Goal: Task Accomplishment & Management: Complete application form

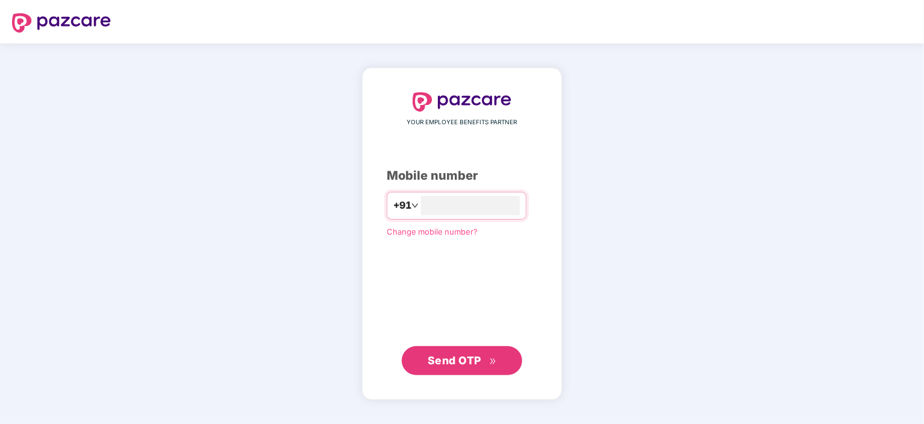
type input "**********"
click at [466, 365] on span "Send OTP" at bounding box center [455, 360] width 54 height 13
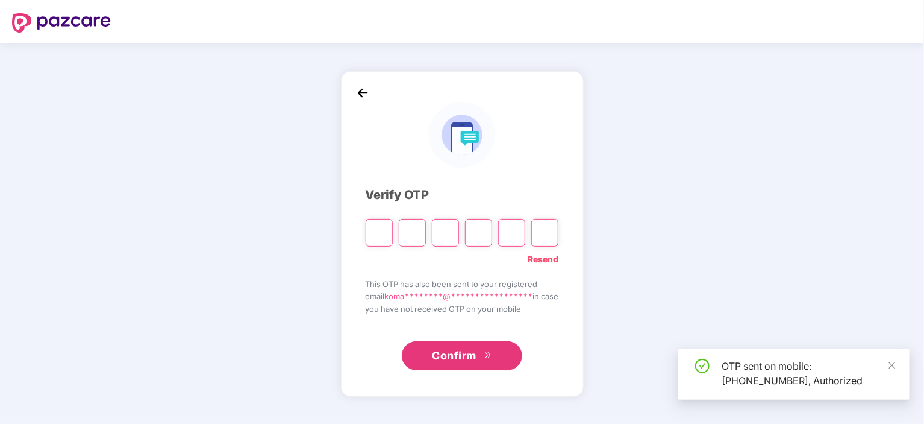
click at [437, 302] on span "you have not received OTP on your mobile" at bounding box center [462, 308] width 193 height 12
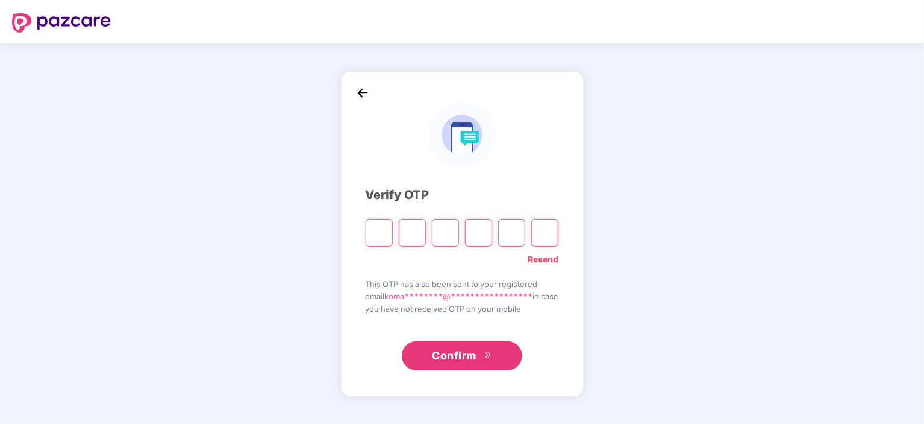
click at [434, 351] on span "Confirm" at bounding box center [454, 355] width 45 height 17
paste input "*"
type input "*"
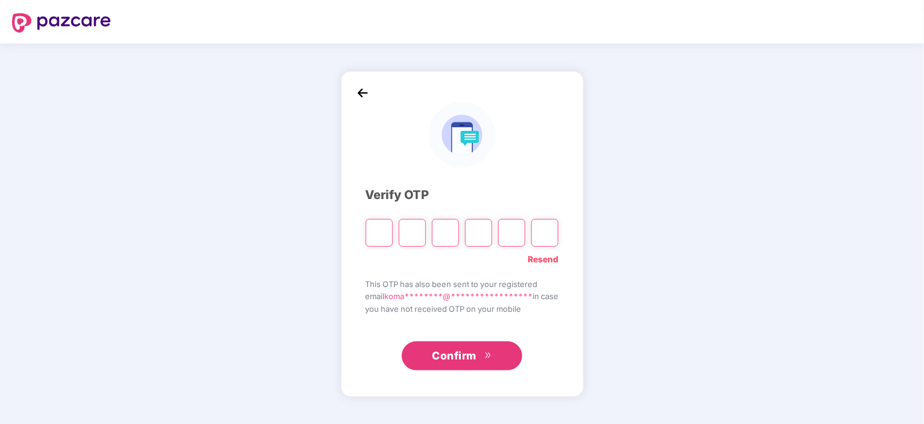
type input "*"
click at [369, 240] on input "*" at bounding box center [379, 233] width 27 height 28
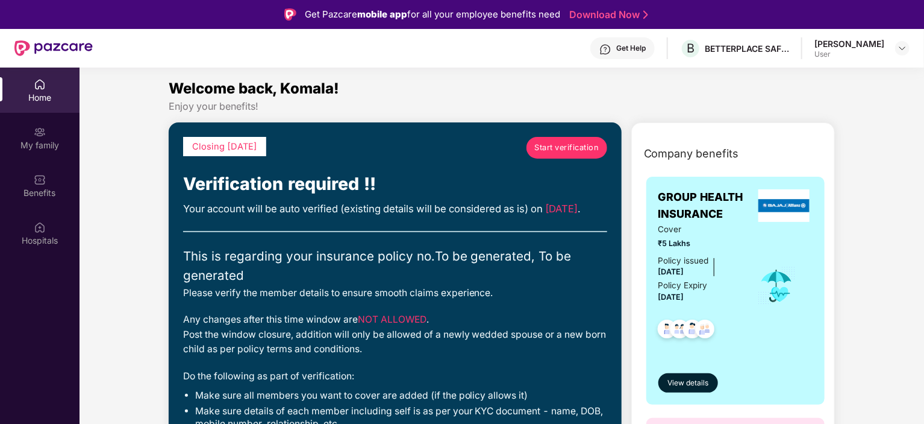
click at [546, 214] on span "03/09/2025" at bounding box center [562, 208] width 33 height 12
click at [557, 147] on span "Start verification" at bounding box center [566, 148] width 64 height 12
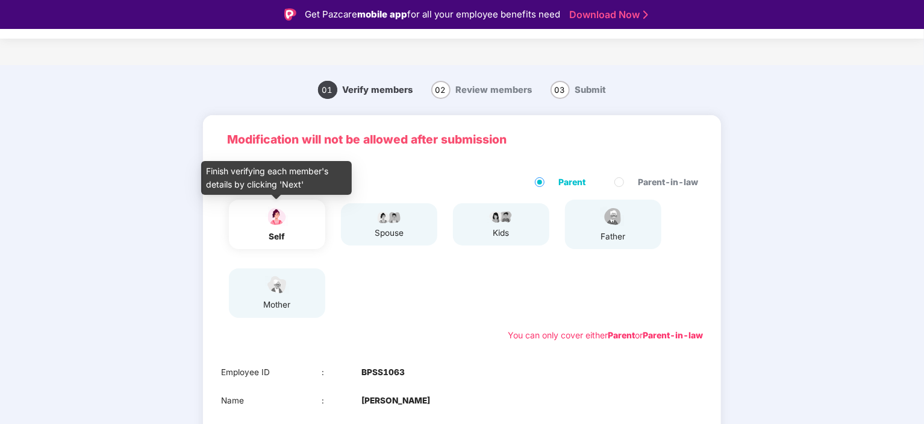
click at [266, 231] on div "self" at bounding box center [277, 236] width 30 height 13
click at [285, 233] on div "self" at bounding box center [277, 236] width 30 height 13
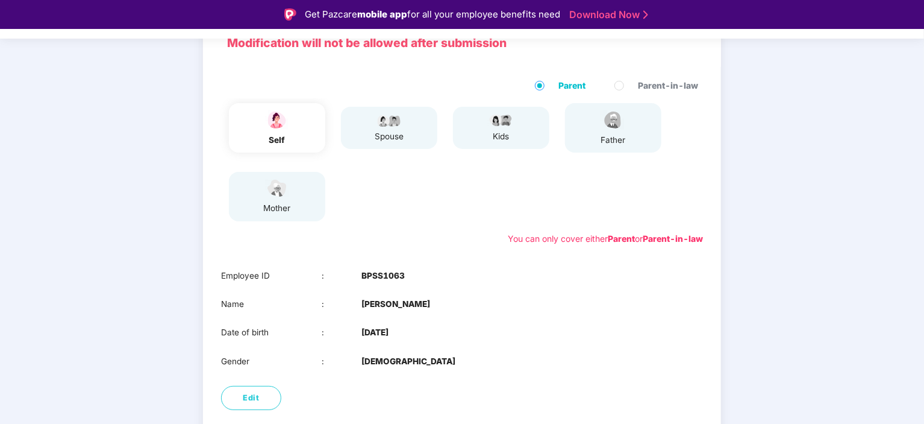
scroll to position [157, 0]
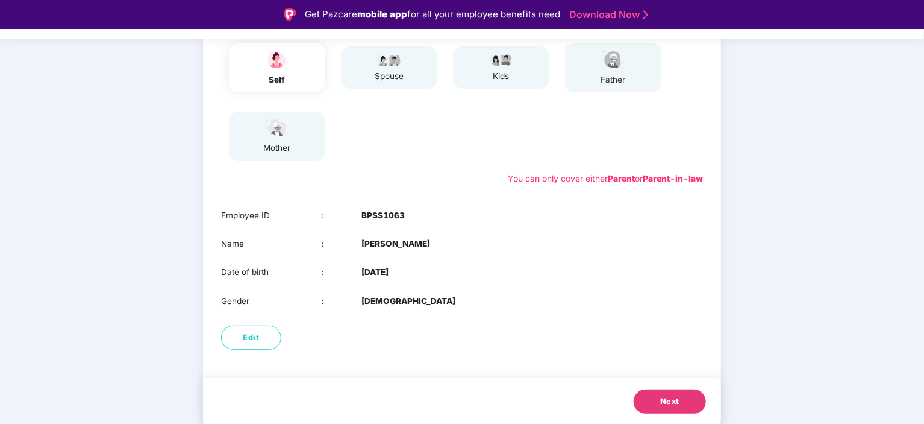
click at [674, 404] on span "Next" at bounding box center [669, 401] width 19 height 12
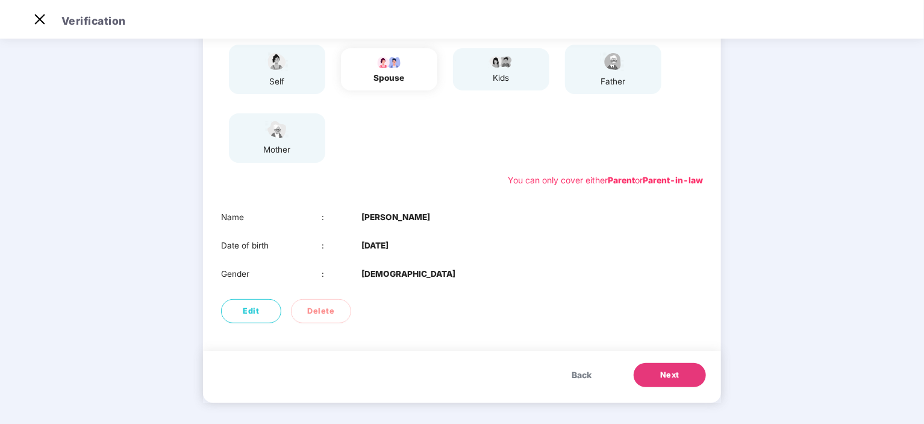
scroll to position [128, 0]
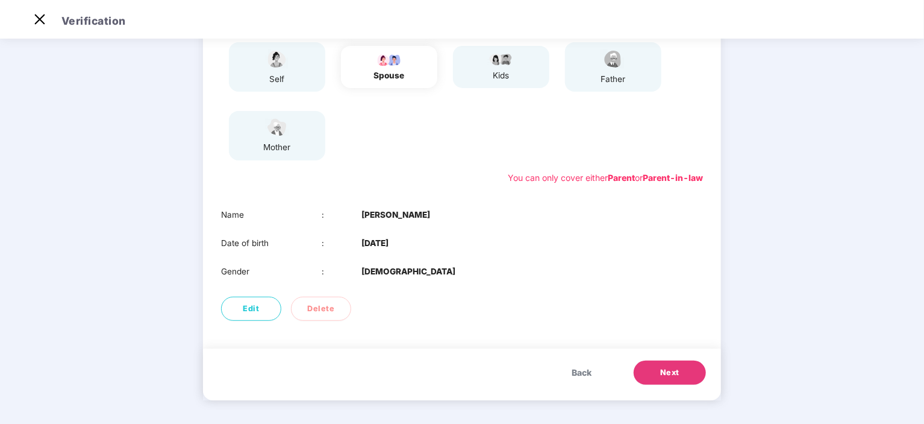
click at [651, 378] on button "Next" at bounding box center [670, 372] width 72 height 24
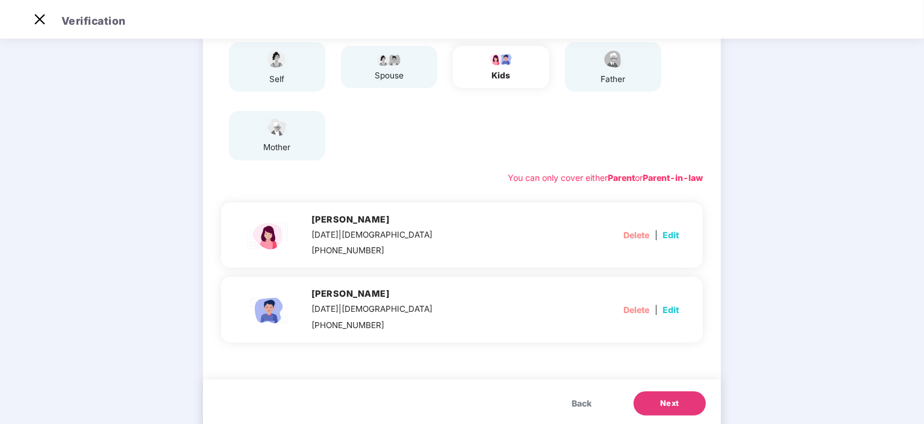
scroll to position [159, 0]
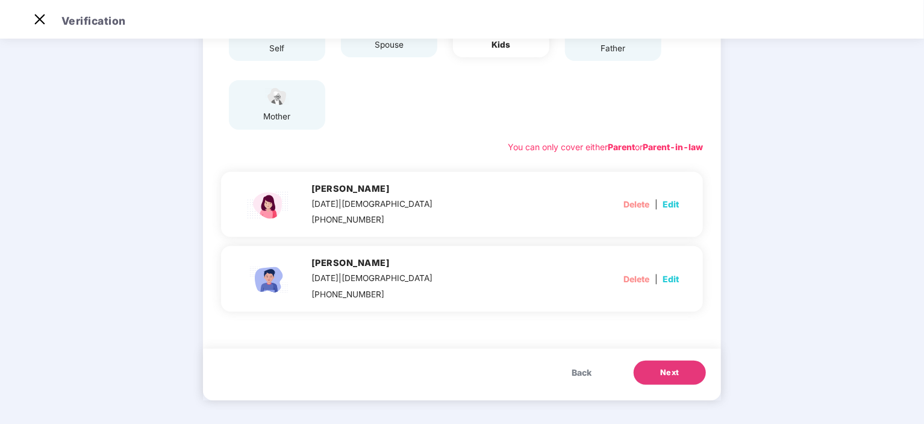
click at [661, 369] on span "Next" at bounding box center [669, 372] width 19 height 12
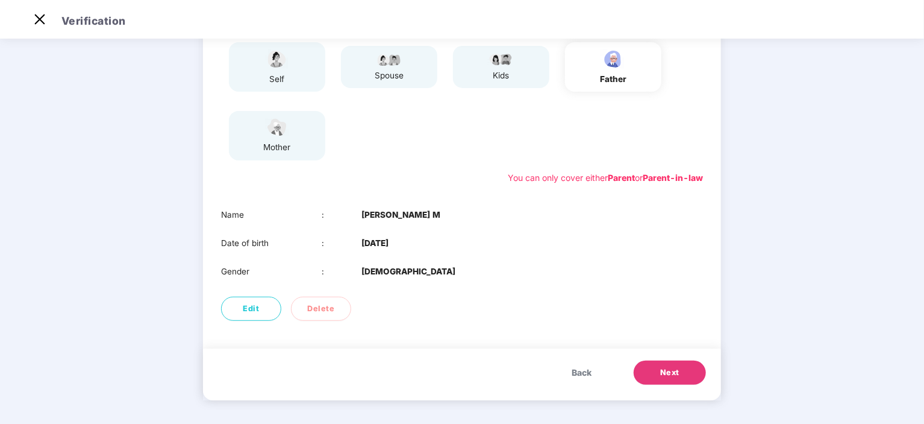
click at [672, 377] on span "Next" at bounding box center [669, 372] width 19 height 12
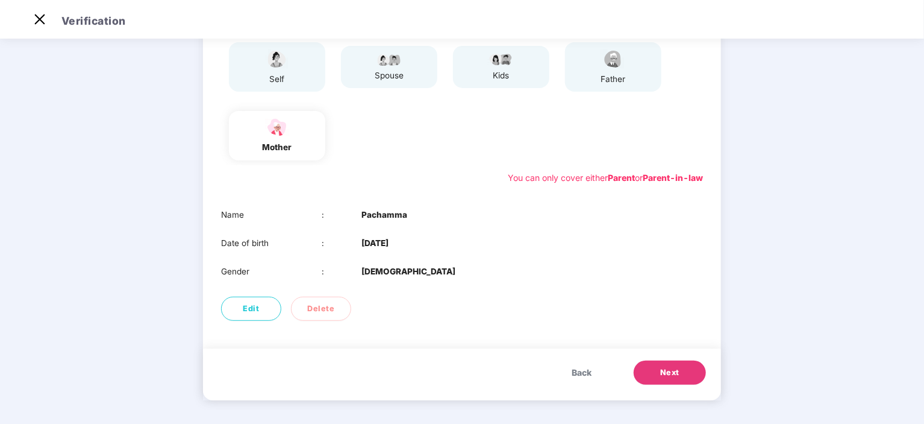
click at [670, 378] on button "Next" at bounding box center [670, 372] width 72 height 24
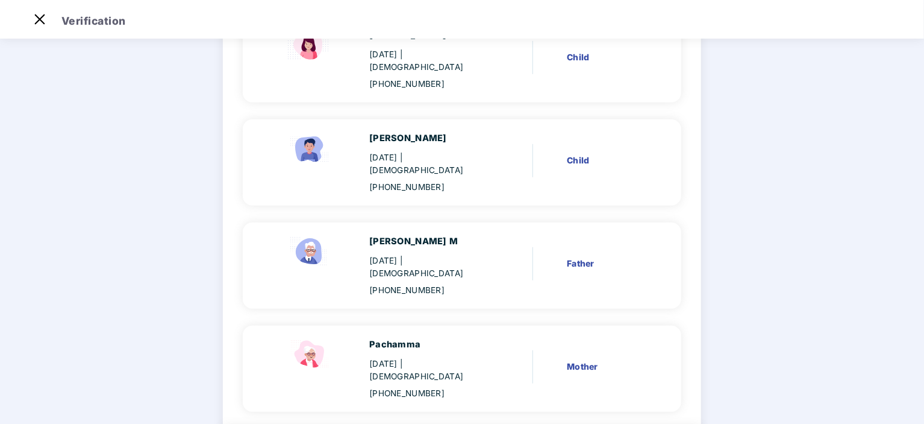
scroll to position [361, 0]
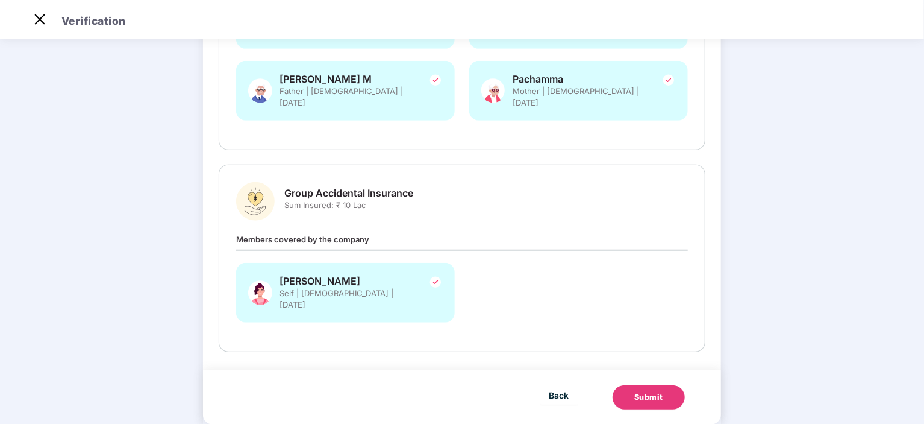
scroll to position [339, 0]
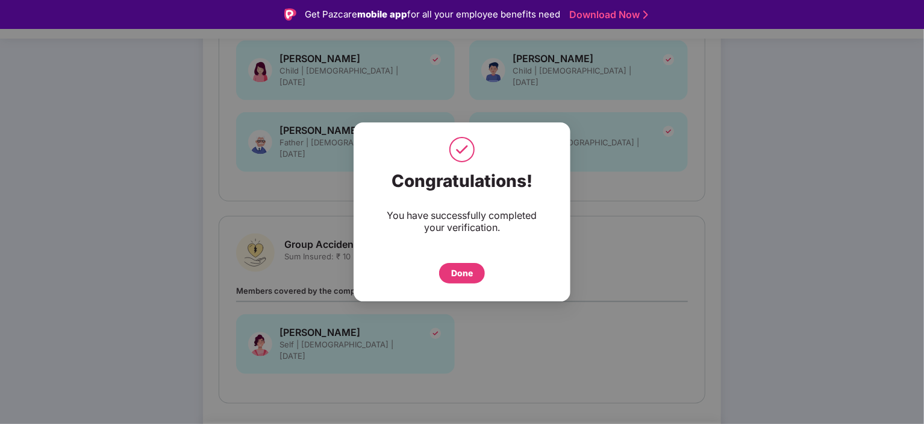
click at [458, 267] on div "Done" at bounding box center [462, 272] width 22 height 13
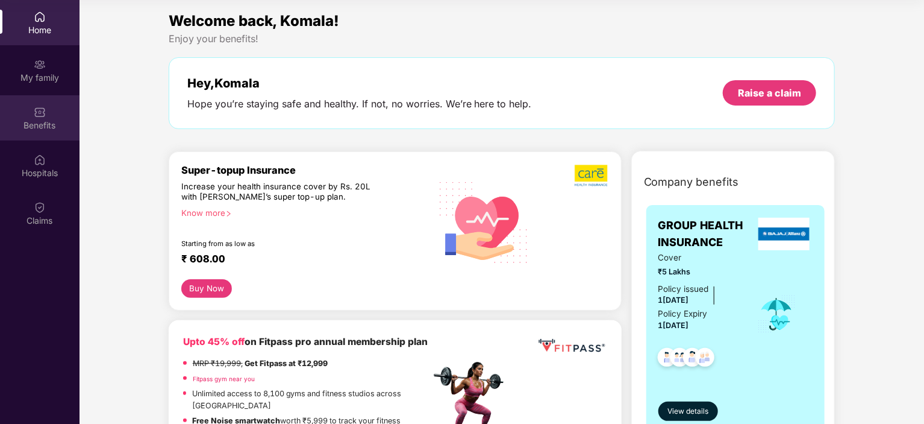
click at [37, 117] on img at bounding box center [40, 112] width 12 height 12
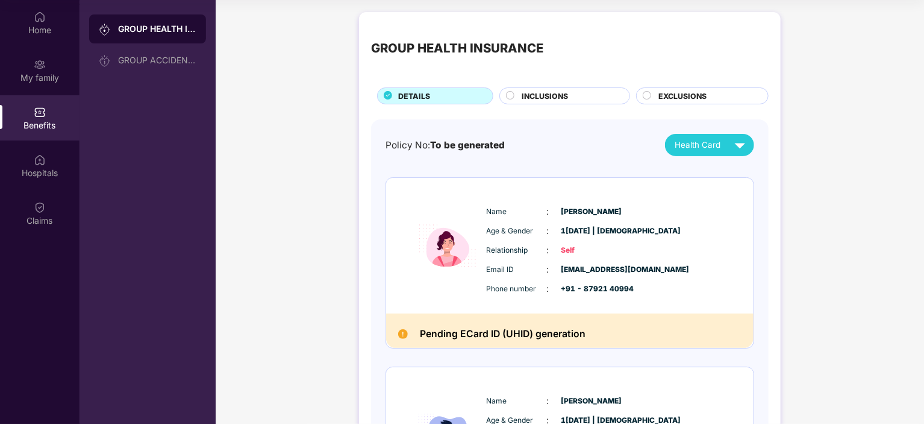
click at [552, 93] on span "INCLUSIONS" at bounding box center [545, 95] width 46 height 11
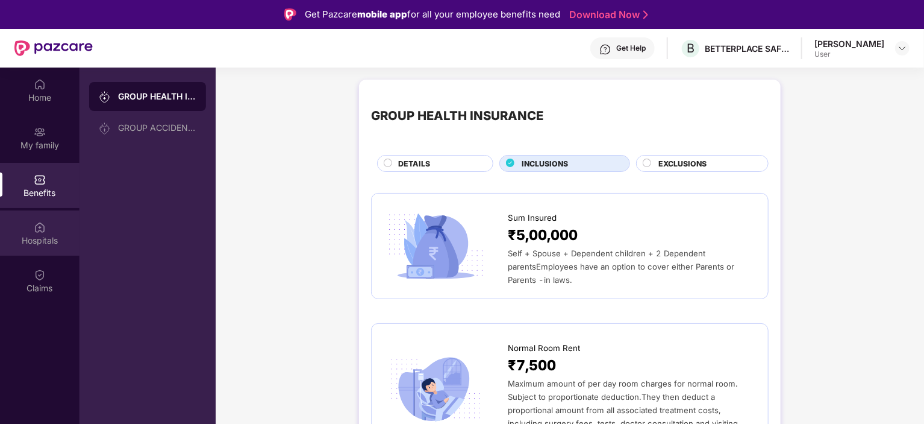
click at [43, 234] on div "Hospitals" at bounding box center [40, 240] width 80 height 12
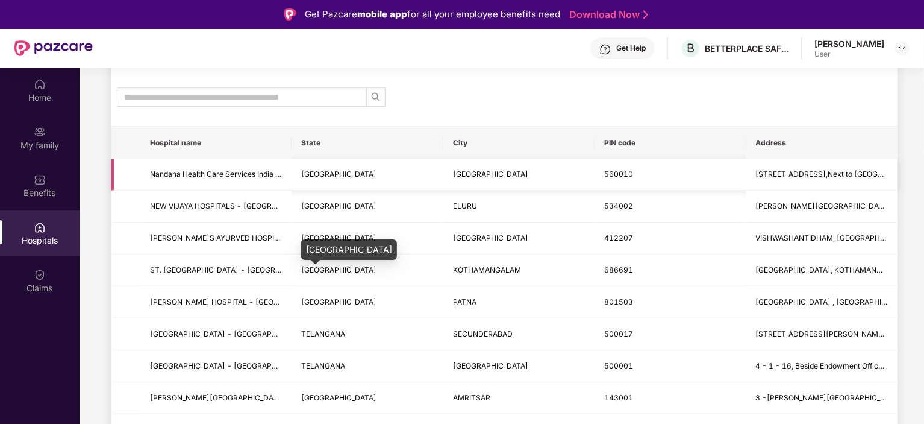
scroll to position [99, 0]
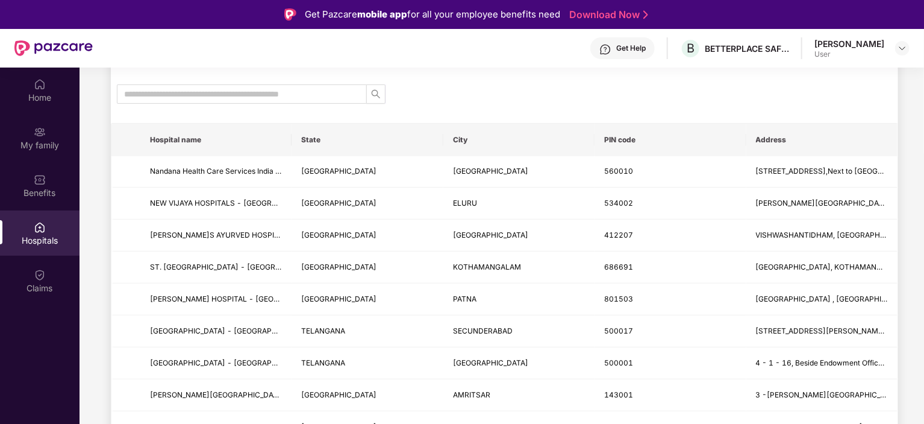
click at [316, 139] on th "State" at bounding box center [367, 139] width 151 height 33
click at [283, 93] on input "text" at bounding box center [237, 93] width 226 height 13
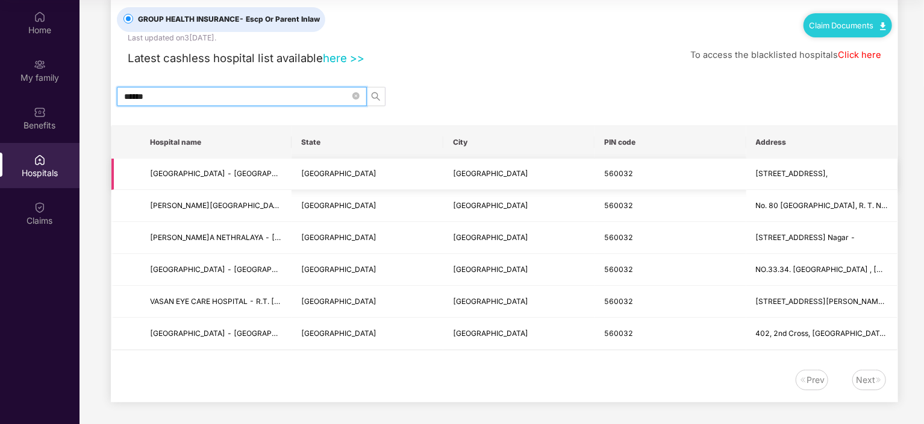
scroll to position [0, 0]
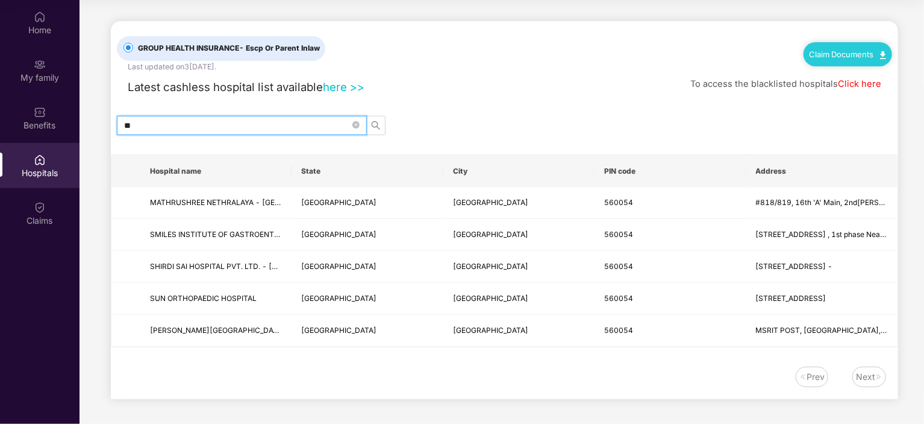
type input "*"
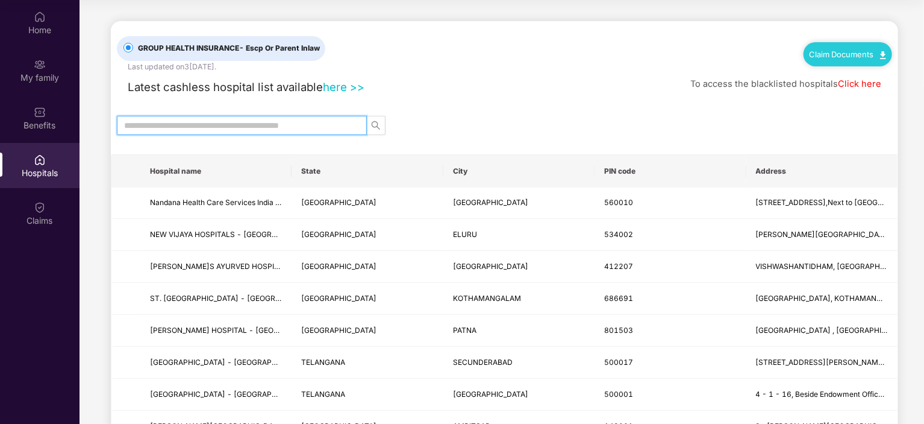
click at [304, 122] on input "text" at bounding box center [237, 125] width 226 height 13
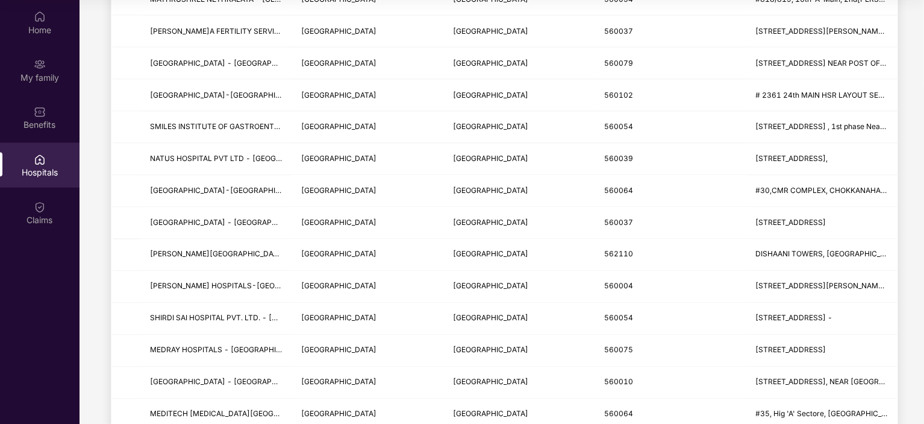
scroll to position [1034, 0]
type input "*********"
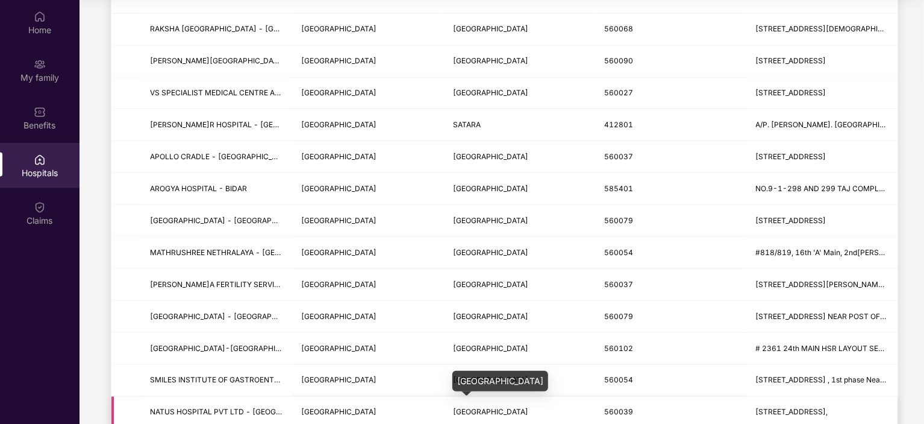
scroll to position [0, 0]
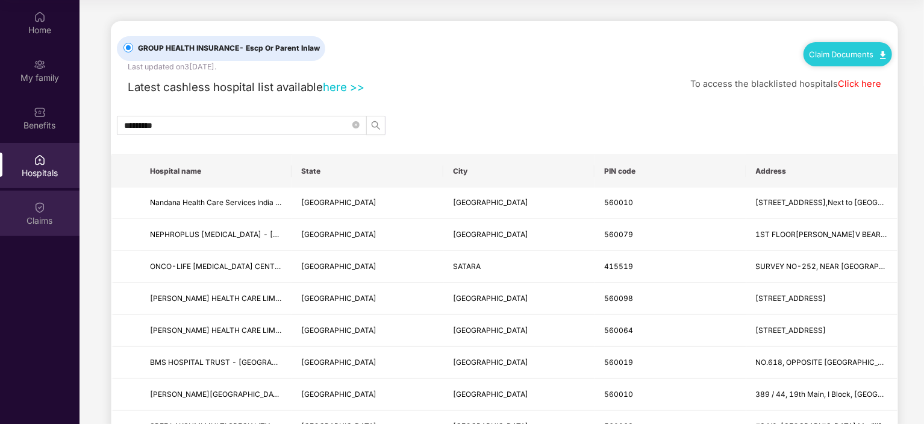
click at [37, 204] on img at bounding box center [40, 207] width 12 height 12
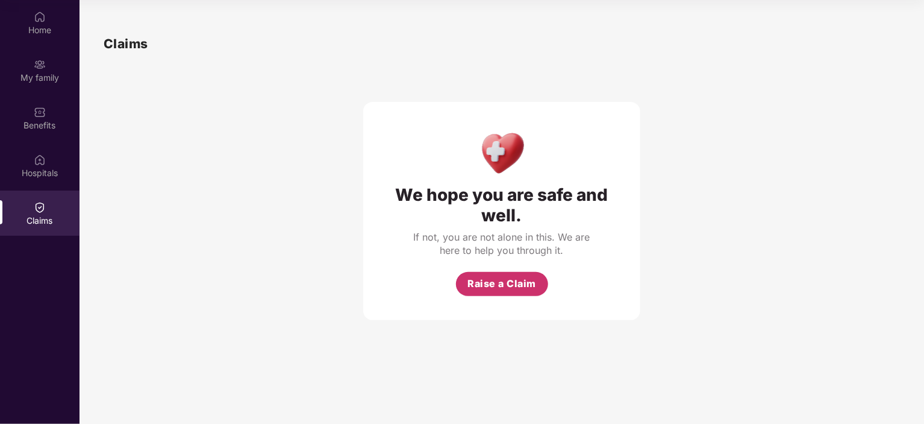
click at [506, 277] on span "Raise a Claim" at bounding box center [501, 283] width 69 height 15
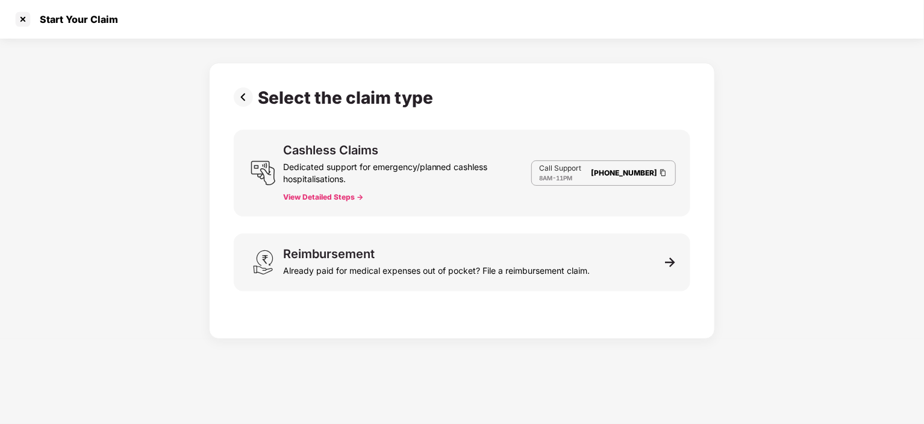
scroll to position [29, 0]
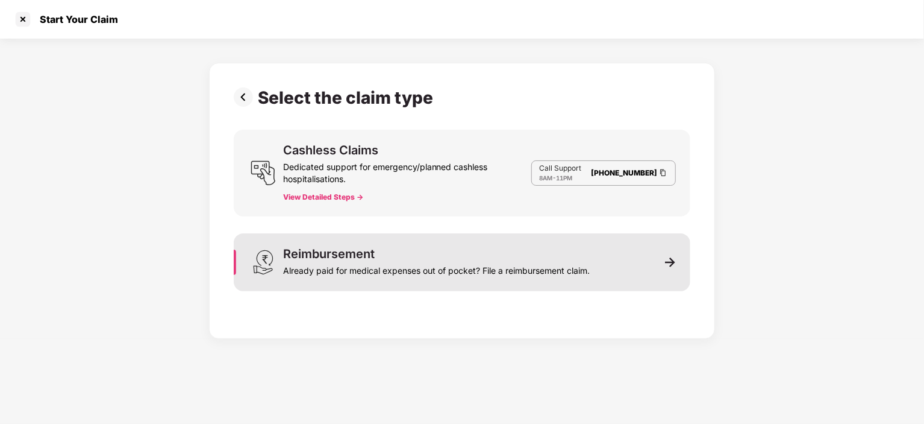
click at [348, 274] on div "Already paid for medical expenses out of pocket? File a reimbursement claim." at bounding box center [436, 268] width 307 height 17
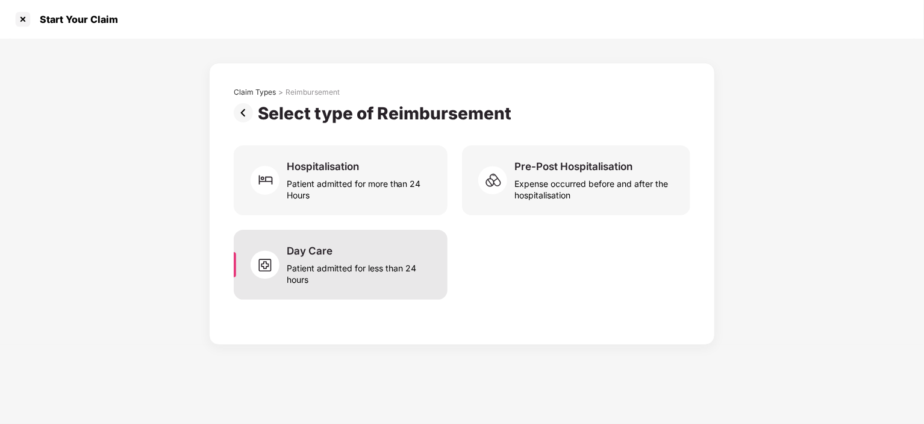
click at [323, 259] on div "Patient admitted for less than 24 hours" at bounding box center [360, 271] width 146 height 28
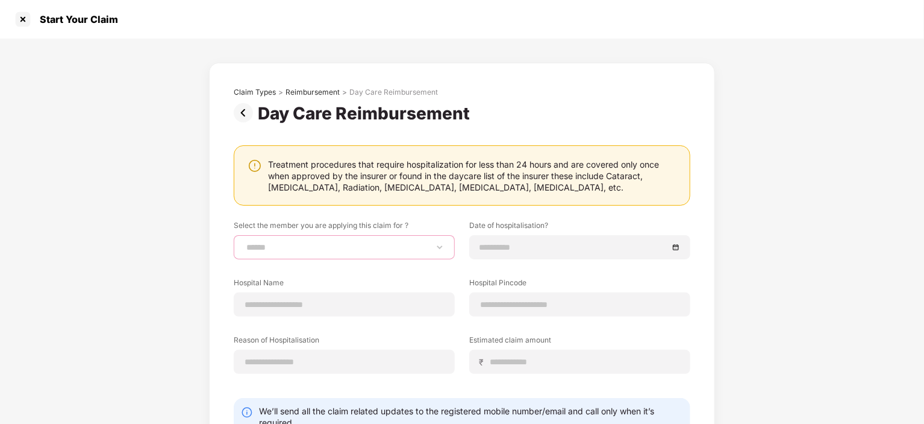
click at [355, 244] on select "**********" at bounding box center [344, 247] width 201 height 10
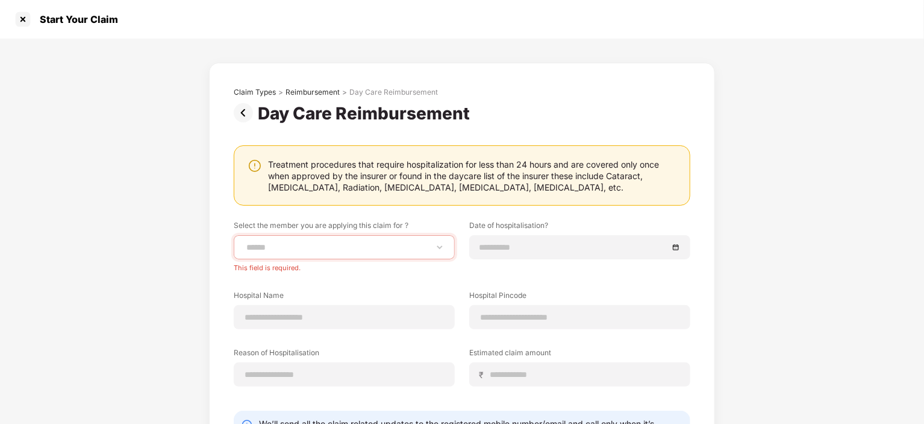
click at [748, 230] on div "**********" at bounding box center [462, 280] width 924 height 483
click at [306, 248] on select "**********" at bounding box center [344, 247] width 201 height 10
select select "**********"
click at [244, 242] on select "**********" at bounding box center [344, 247] width 201 height 10
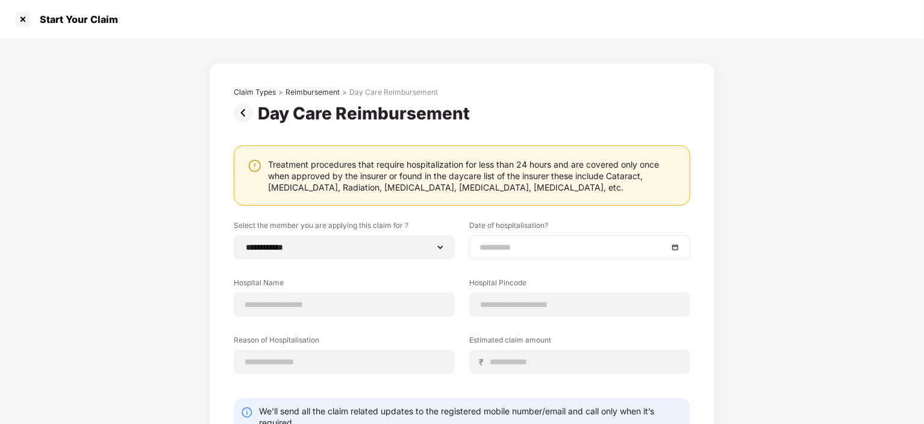
click at [510, 256] on div at bounding box center [579, 247] width 221 height 24
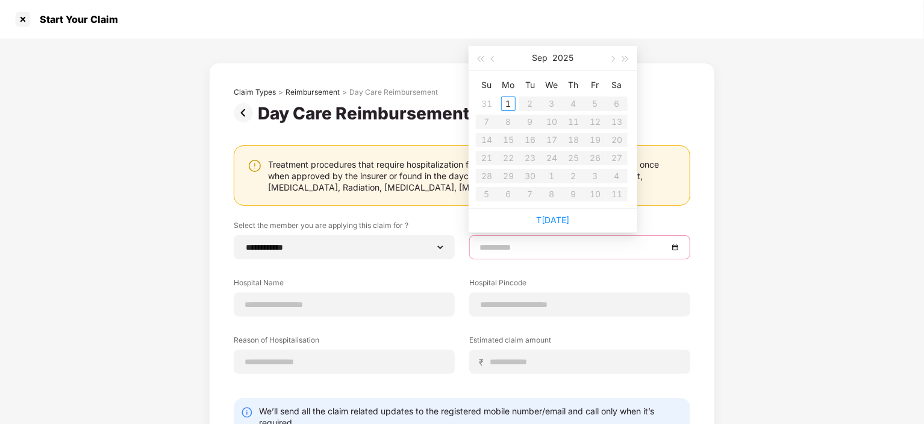
click at [510, 249] on input at bounding box center [574, 246] width 189 height 13
type input "**********"
click at [484, 105] on div "31" at bounding box center [487, 103] width 14 height 14
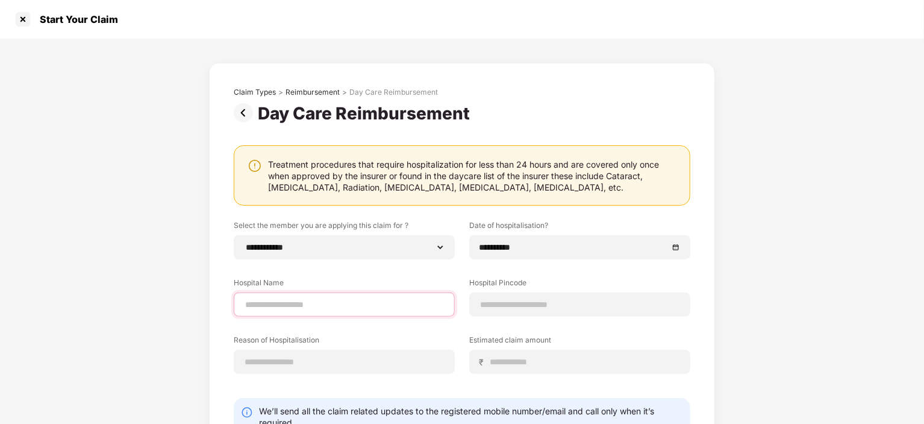
click at [301, 306] on input at bounding box center [344, 304] width 201 height 13
type input "**********"
type input "******"
select select "*********"
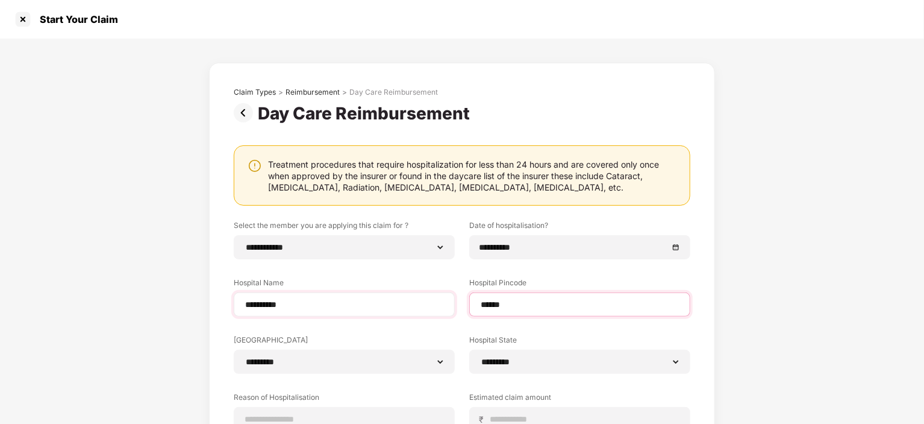
type input "******"
click at [340, 305] on input "**********" at bounding box center [344, 304] width 201 height 13
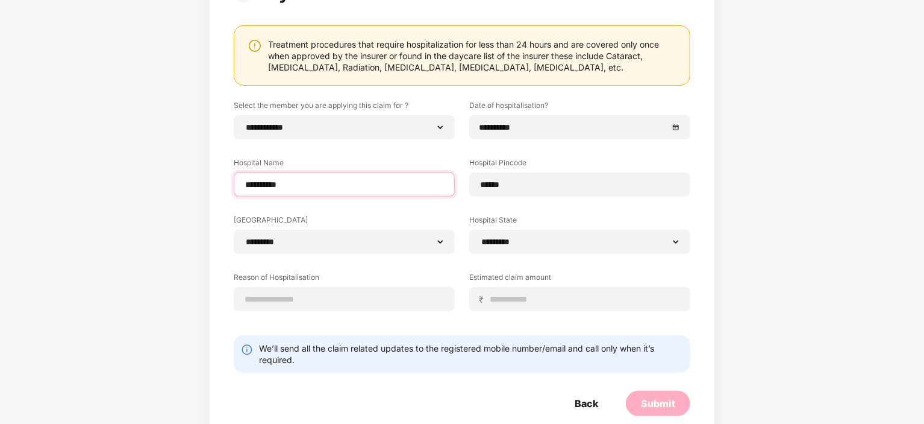
scroll to position [120, 0]
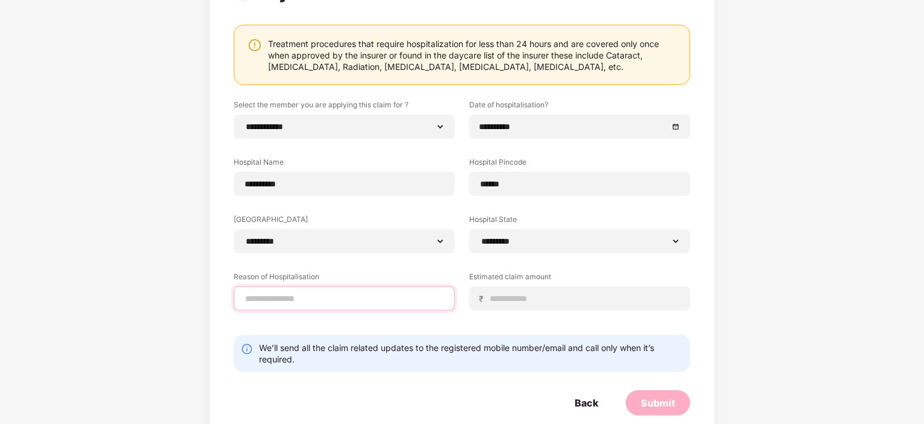
click at [300, 298] on input at bounding box center [344, 298] width 201 height 13
type input "*****"
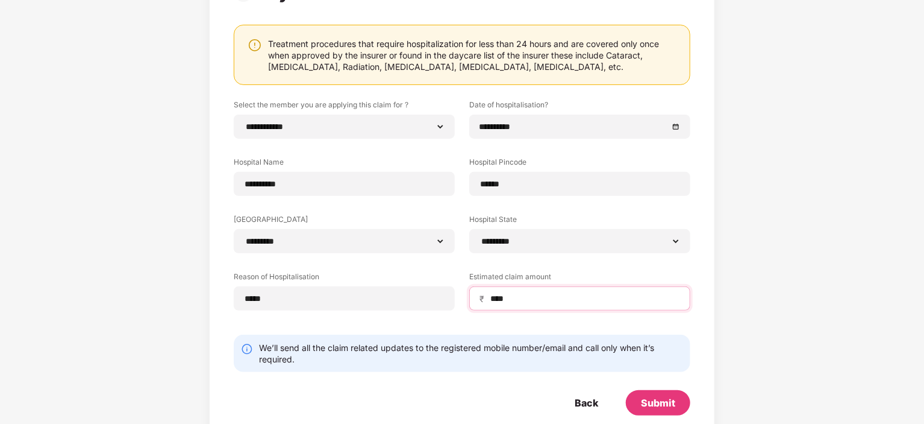
scroll to position [142, 0]
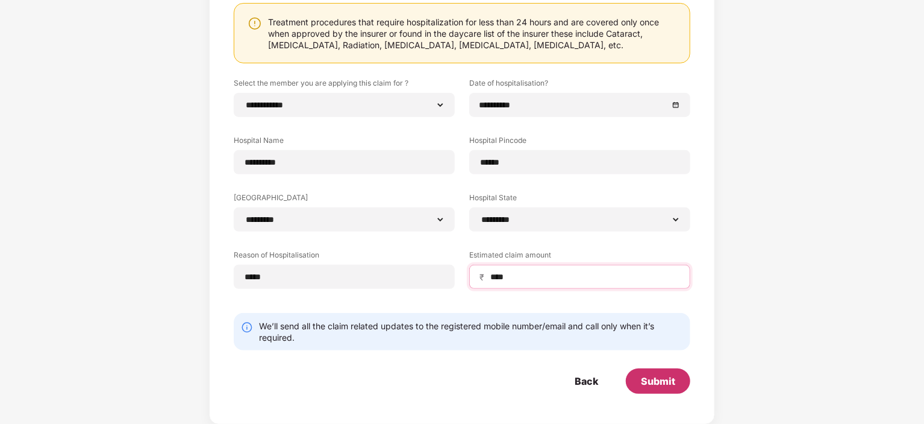
type input "****"
click at [655, 387] on div "Submit" at bounding box center [658, 380] width 34 height 13
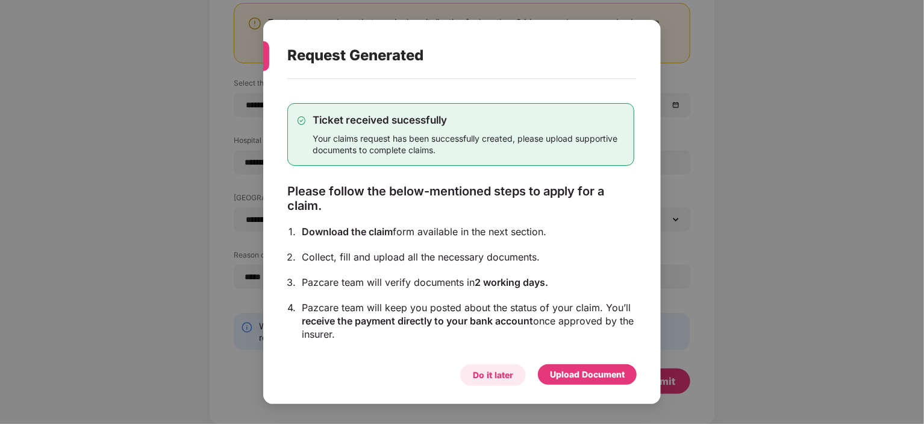
click at [495, 375] on div "Do it later" at bounding box center [493, 374] width 40 height 13
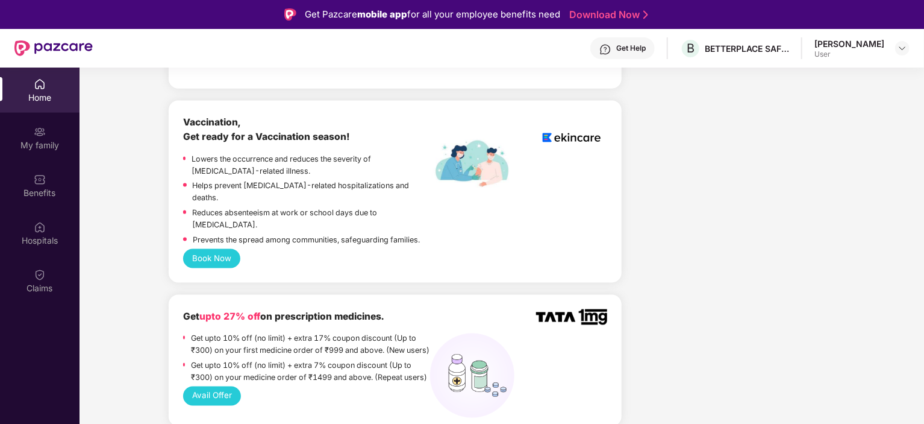
scroll to position [845, 0]
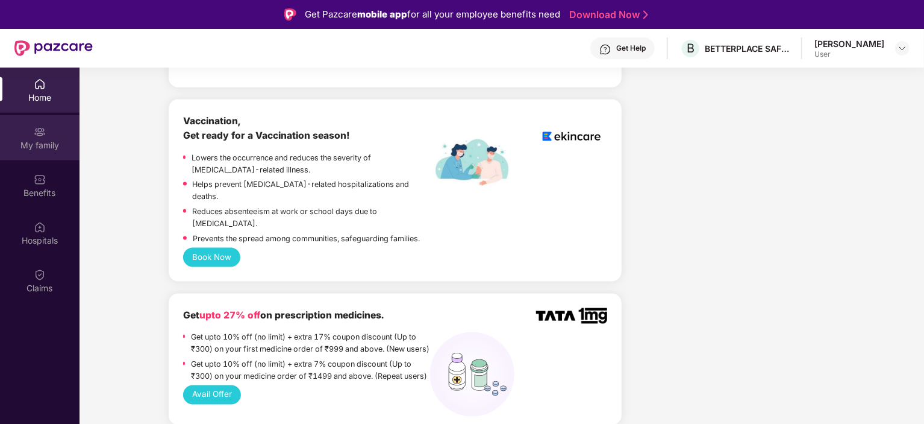
click at [33, 127] on div "My family" at bounding box center [40, 137] width 80 height 45
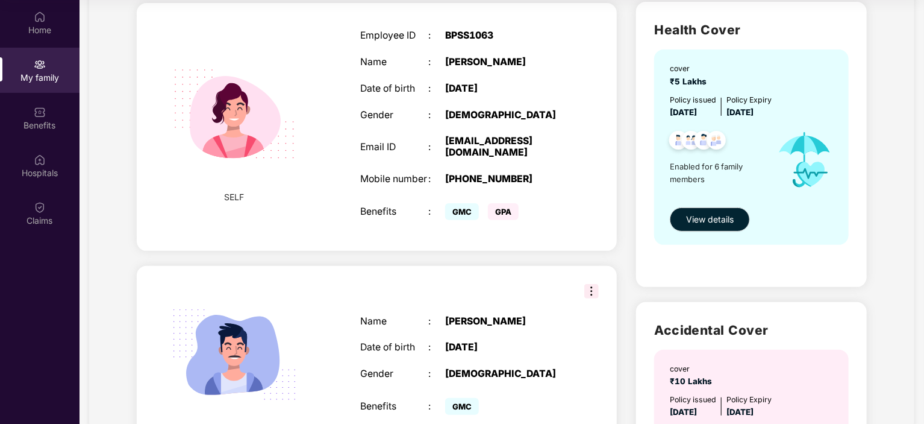
scroll to position [84, 0]
click at [701, 216] on span "View details" at bounding box center [710, 218] width 48 height 13
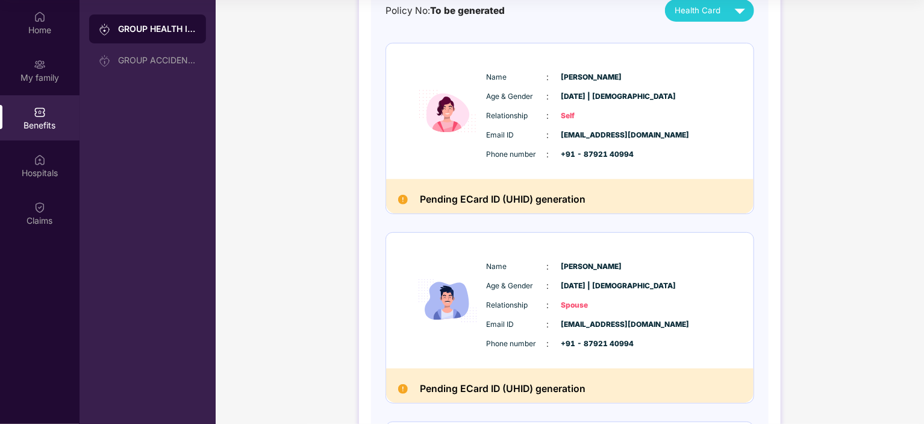
scroll to position [135, 0]
click at [401, 201] on img at bounding box center [403, 199] width 10 height 10
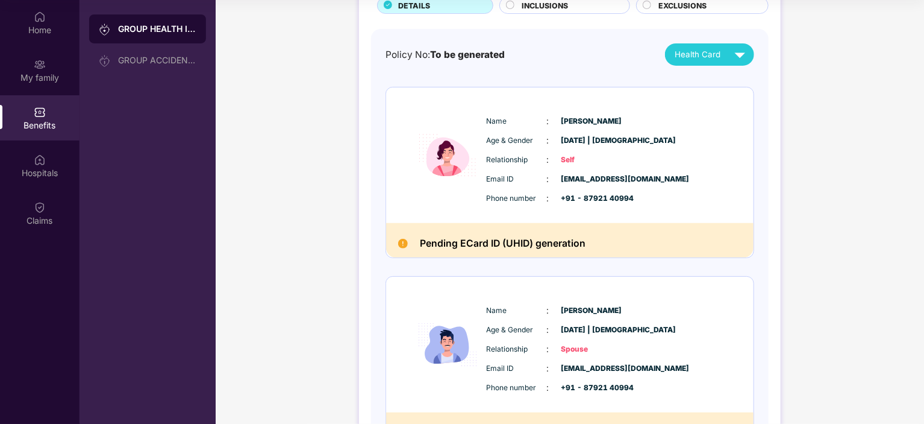
scroll to position [41, 0]
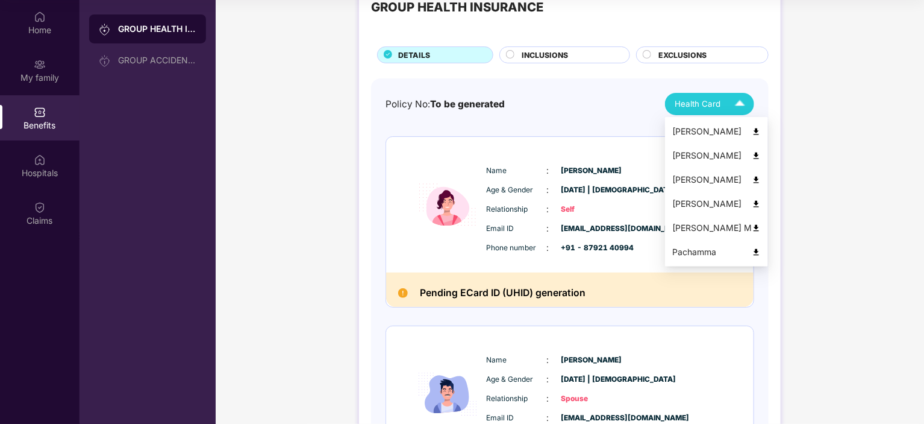
click at [708, 104] on span "Health Card" at bounding box center [698, 104] width 46 height 13
click at [752, 130] on img at bounding box center [756, 131] width 9 height 9
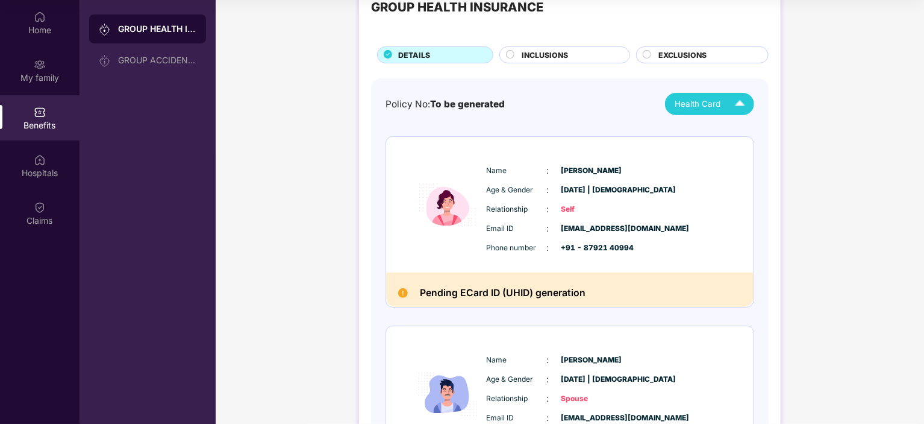
click at [561, 55] on span "INCLUSIONS" at bounding box center [545, 54] width 46 height 11
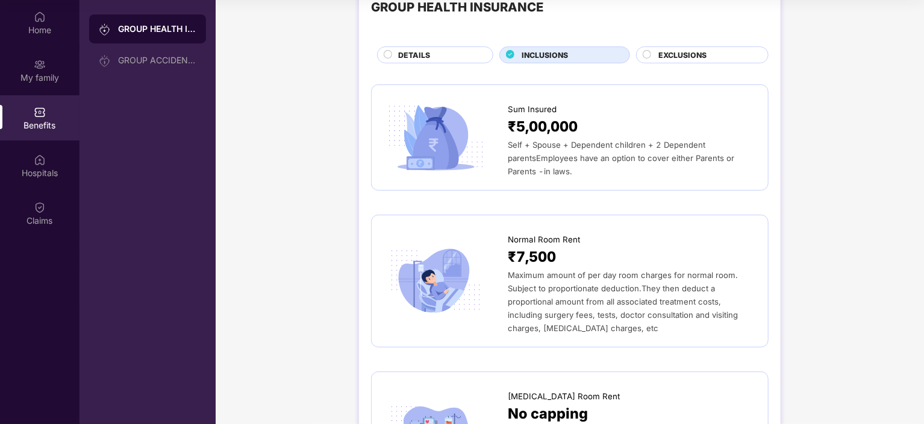
click at [679, 58] on span "EXCLUSIONS" at bounding box center [682, 54] width 48 height 11
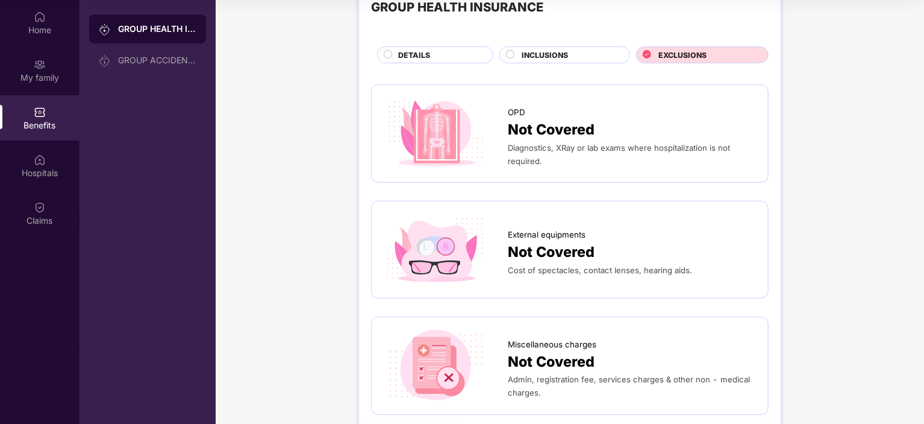
click at [412, 54] on span "DETAILS" at bounding box center [414, 54] width 32 height 11
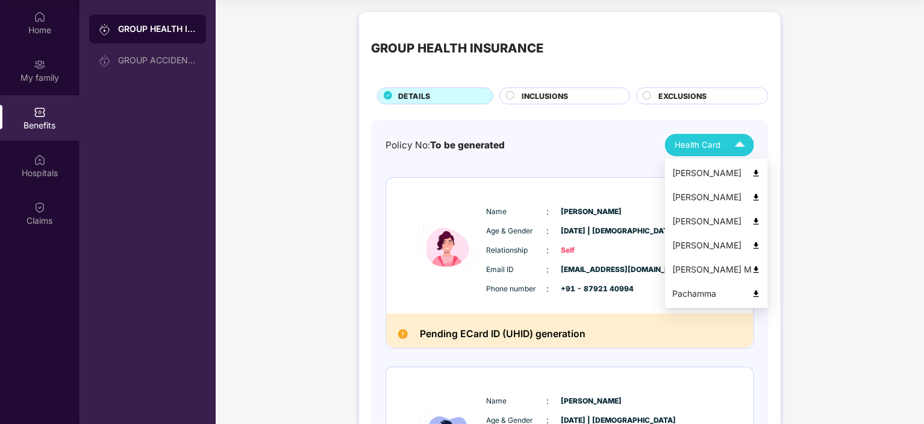
click at [707, 143] on span "Health Card" at bounding box center [698, 145] width 46 height 13
click at [752, 198] on img at bounding box center [756, 197] width 9 height 9
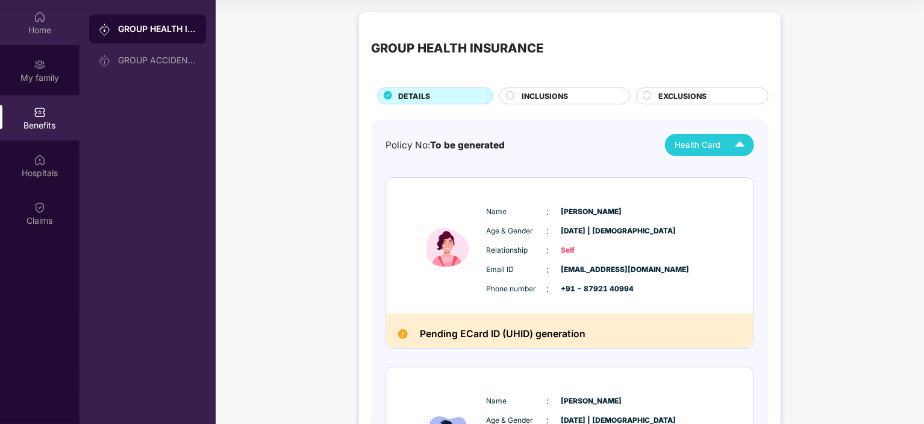
click at [43, 8] on div "Home" at bounding box center [40, 22] width 80 height 45
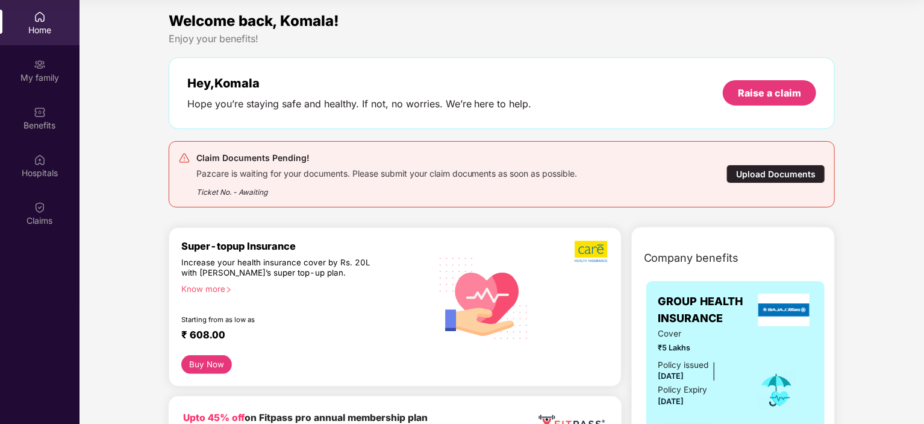
click at [228, 186] on div "Ticket No. - Awaiting" at bounding box center [386, 188] width 381 height 19
click at [761, 174] on div "Upload Documents" at bounding box center [776, 173] width 99 height 19
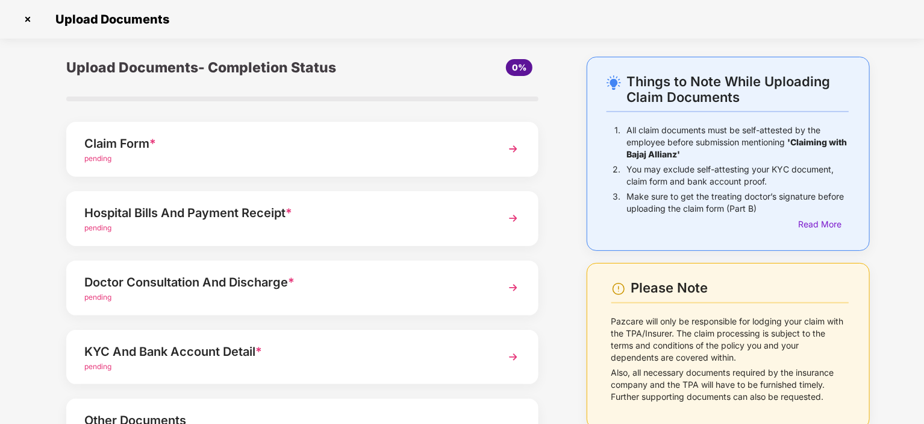
scroll to position [108, 0]
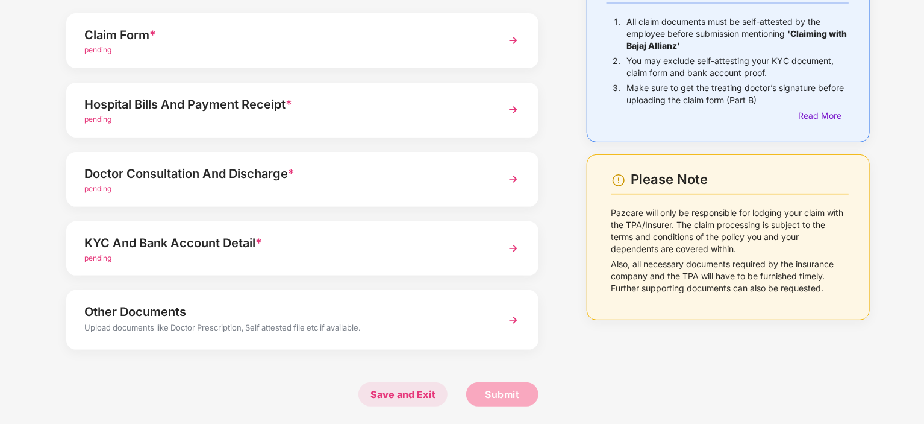
click at [393, 399] on span "Save and Exit" at bounding box center [402, 394] width 89 height 24
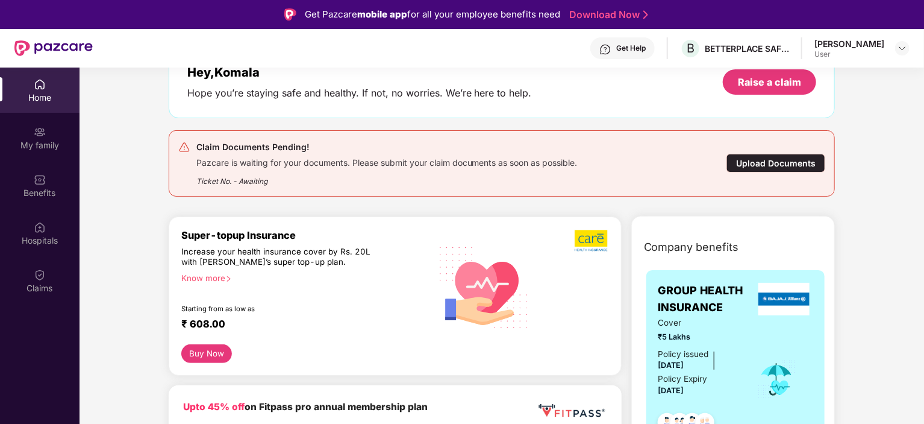
scroll to position [74, 0]
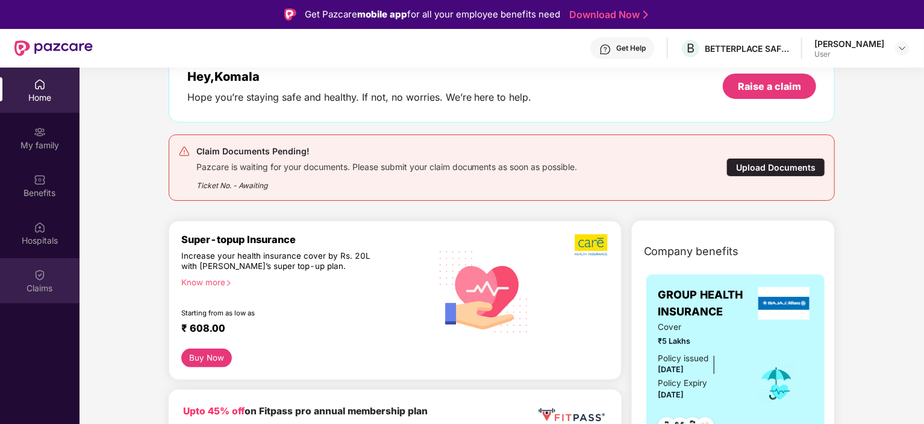
click at [34, 281] on div "Claims" at bounding box center [40, 280] width 80 height 45
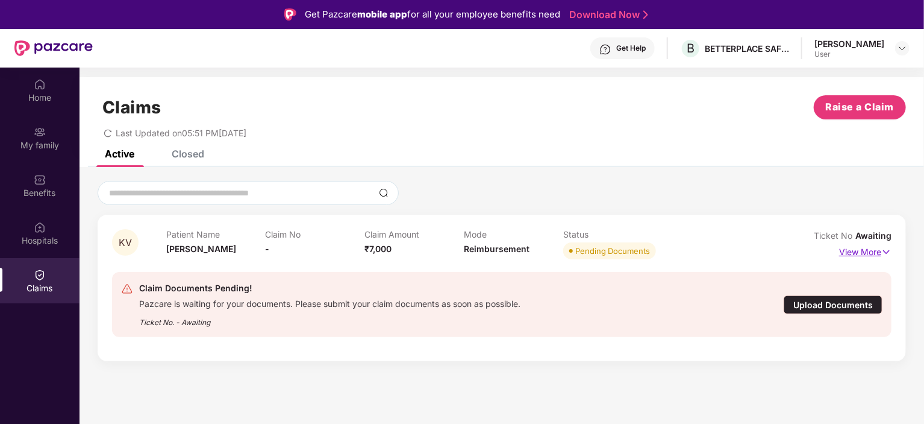
click at [863, 250] on p "View More" at bounding box center [865, 250] width 52 height 16
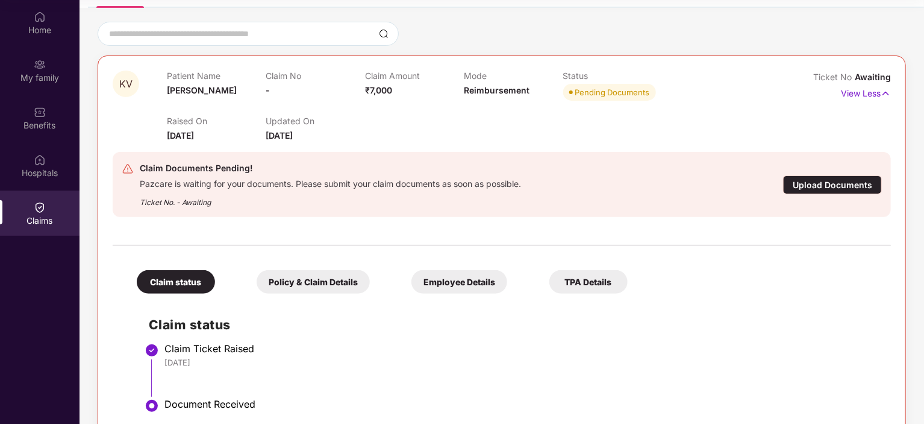
scroll to position [26, 0]
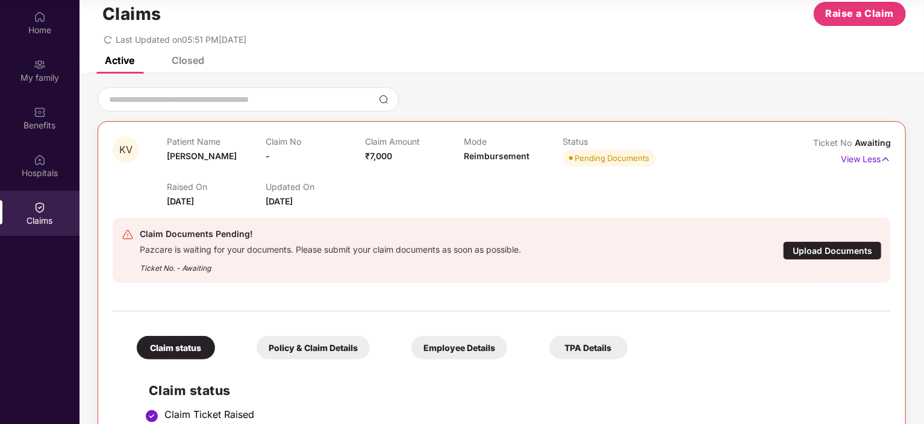
click at [603, 155] on div "Pending Documents" at bounding box center [612, 158] width 75 height 12
click at [128, 149] on span "KV" at bounding box center [125, 150] width 13 height 10
click at [129, 237] on img at bounding box center [128, 234] width 12 height 12
click at [868, 161] on p "View Less" at bounding box center [866, 157] width 50 height 16
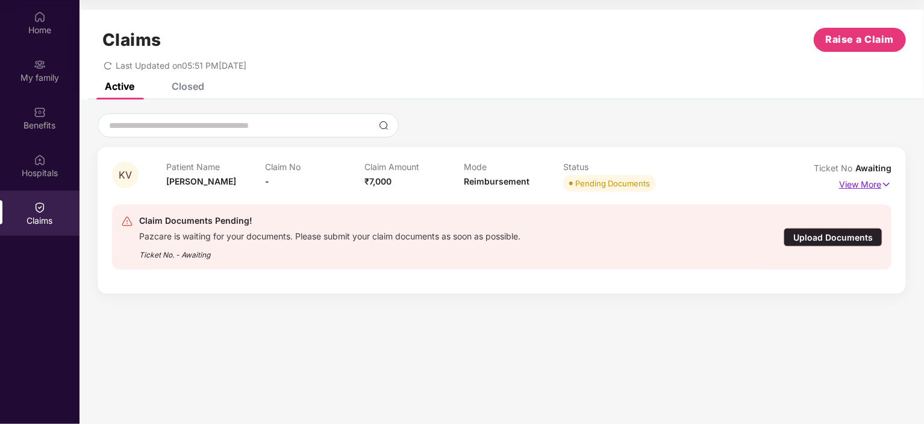
click at [854, 180] on p "View More" at bounding box center [865, 183] width 52 height 16
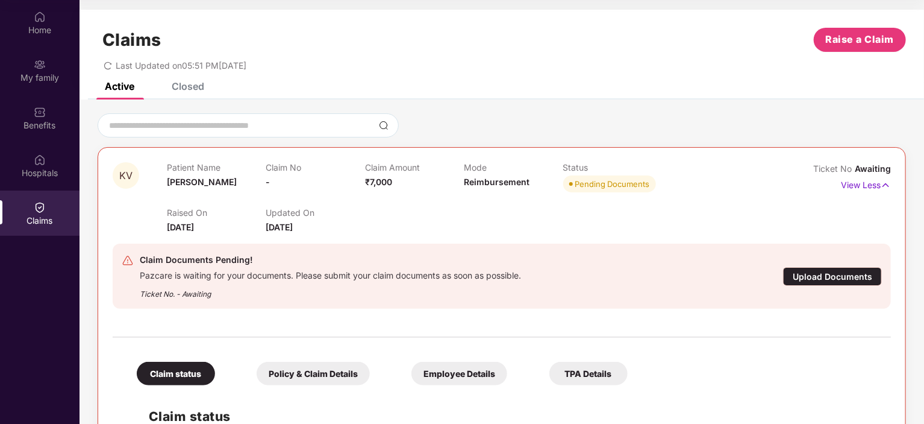
click at [592, 183] on div "Pending Documents" at bounding box center [612, 184] width 75 height 12
click at [396, 175] on div "Claim Amount ₹7,000" at bounding box center [414, 178] width 99 height 33
click at [196, 219] on div "Raised On 01 Sept 2025" at bounding box center [216, 220] width 99 height 27
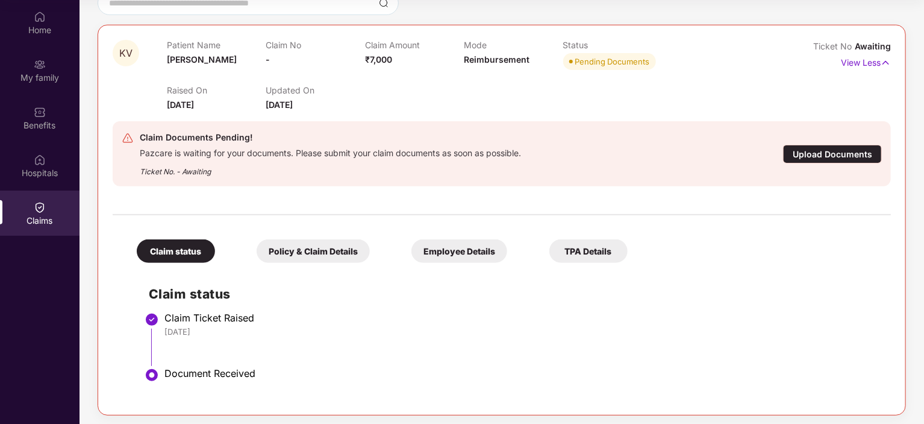
scroll to position [125, 0]
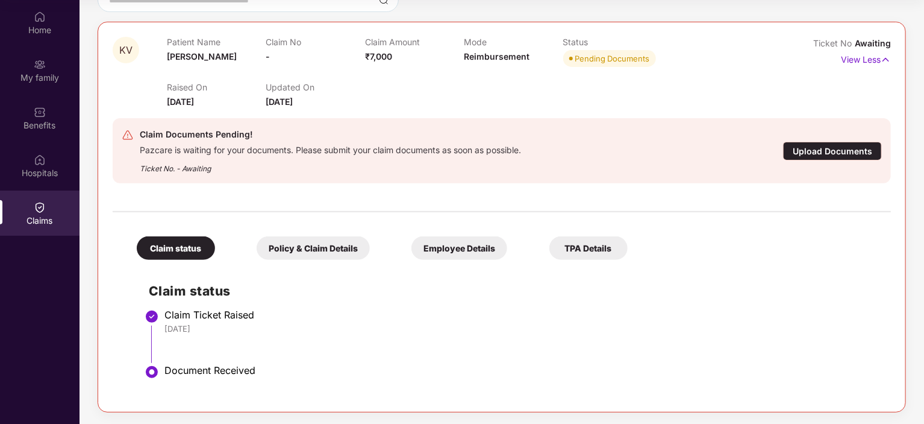
click at [313, 249] on div "Policy & Claim Details" at bounding box center [313, 247] width 113 height 23
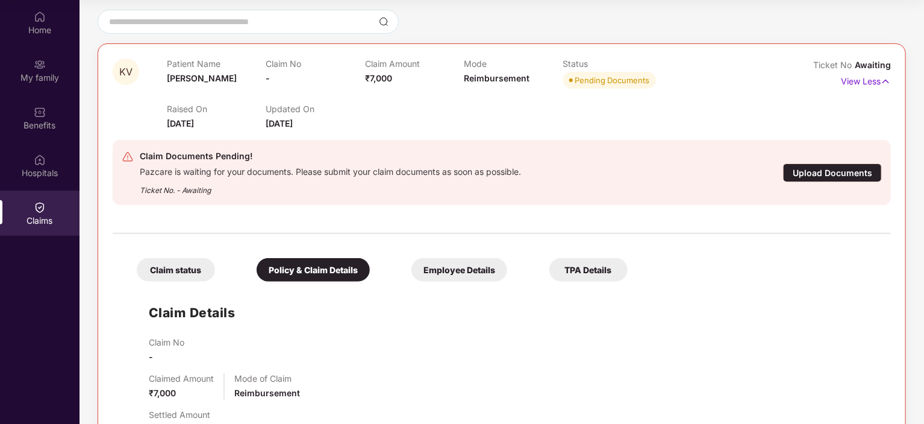
scroll to position [101, 0]
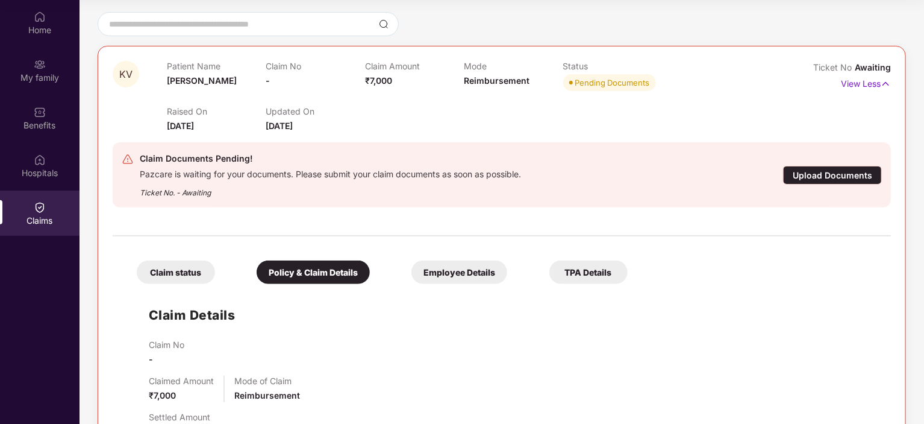
click at [169, 267] on div "Claim status" at bounding box center [176, 271] width 78 height 23
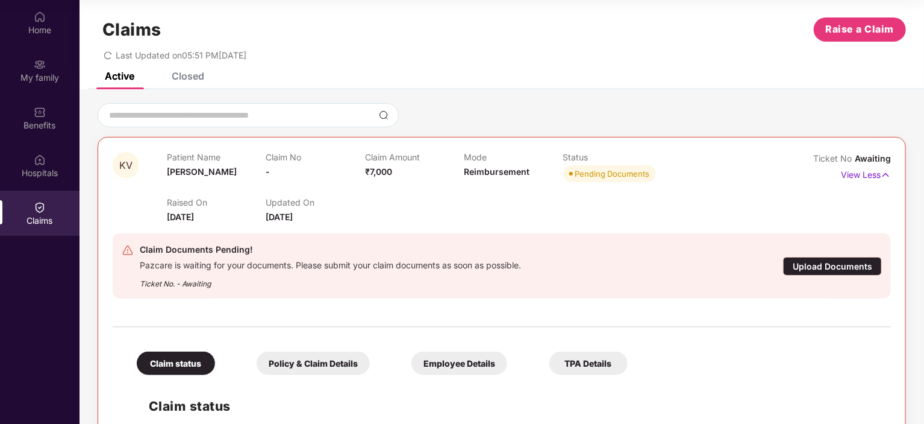
scroll to position [0, 0]
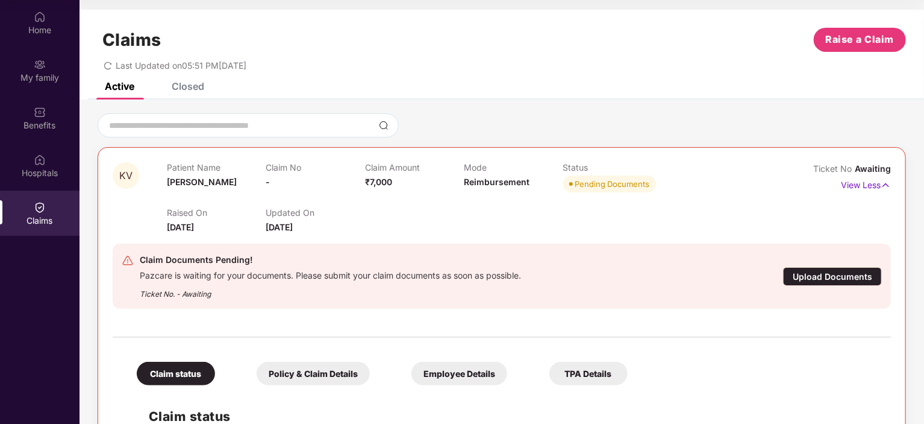
click at [189, 83] on div "Closed" at bounding box center [188, 86] width 33 height 12
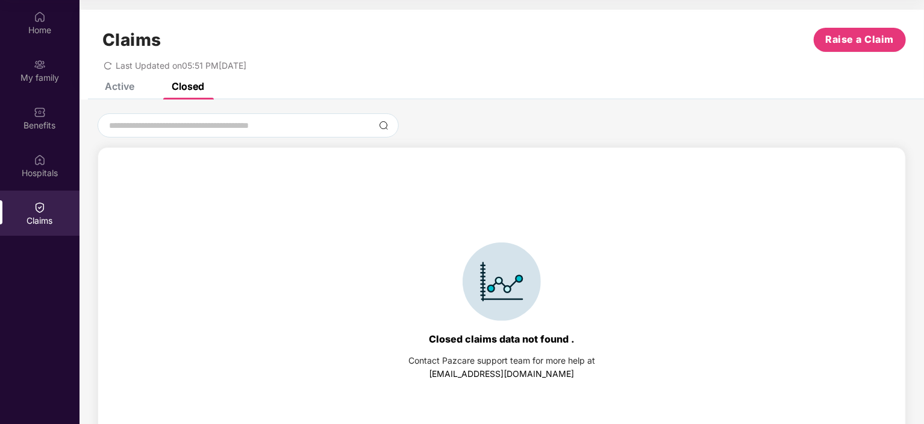
click at [114, 84] on div "Active" at bounding box center [120, 86] width 30 height 12
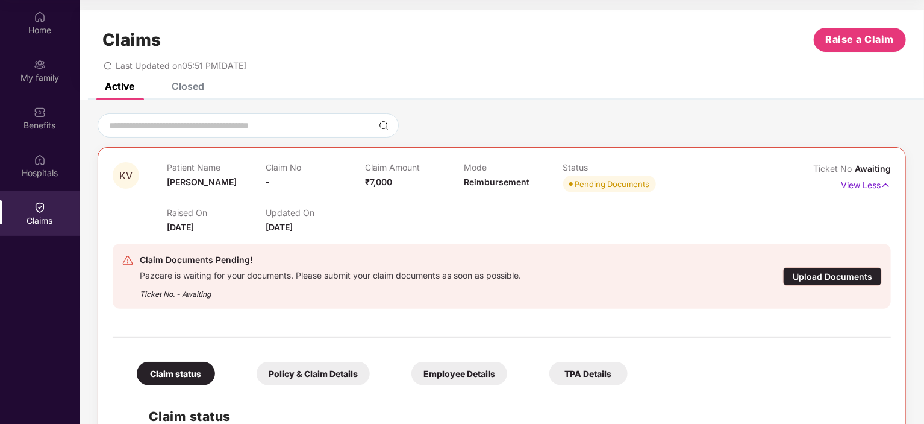
click at [596, 180] on div "Pending Documents" at bounding box center [612, 184] width 75 height 12
click at [34, 64] on img at bounding box center [40, 64] width 12 height 12
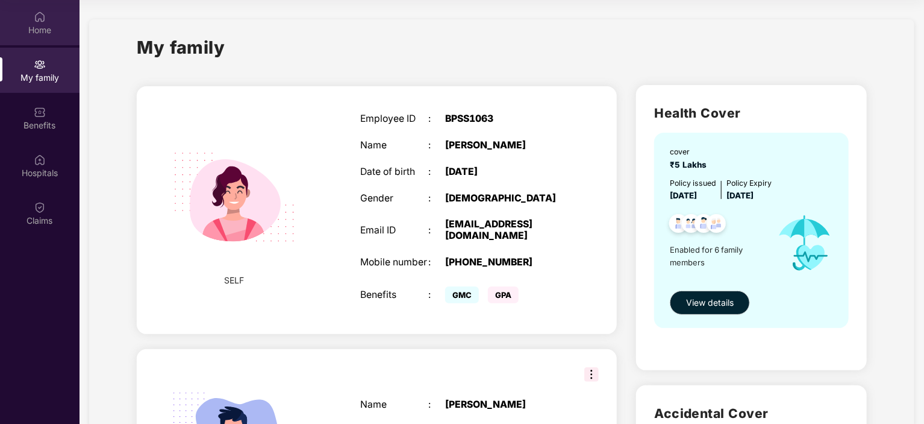
click at [36, 8] on div "Home" at bounding box center [40, 22] width 80 height 45
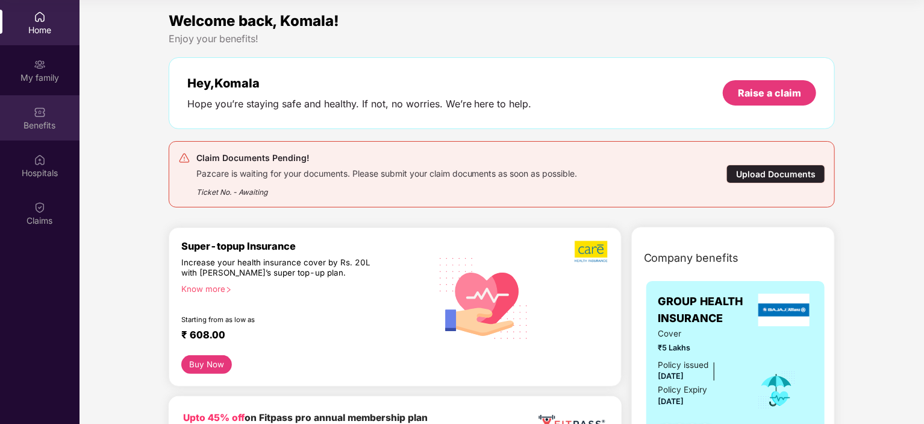
click at [34, 131] on div "Benefits" at bounding box center [40, 117] width 80 height 45
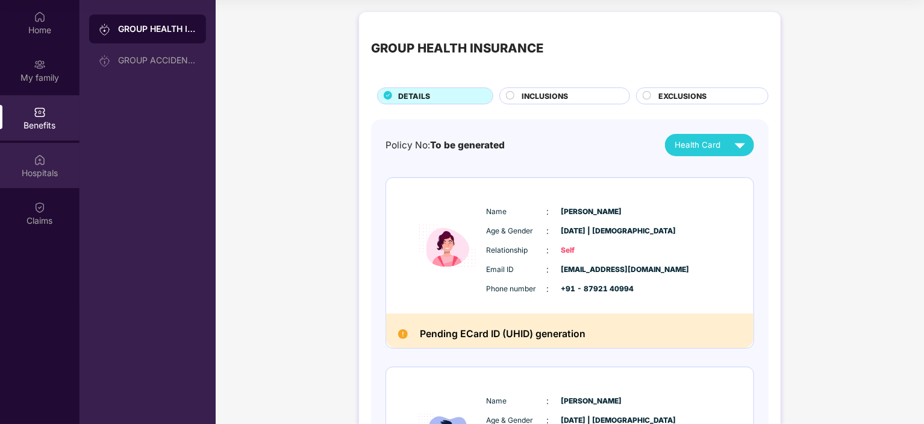
click at [43, 167] on div "Hospitals" at bounding box center [40, 173] width 80 height 12
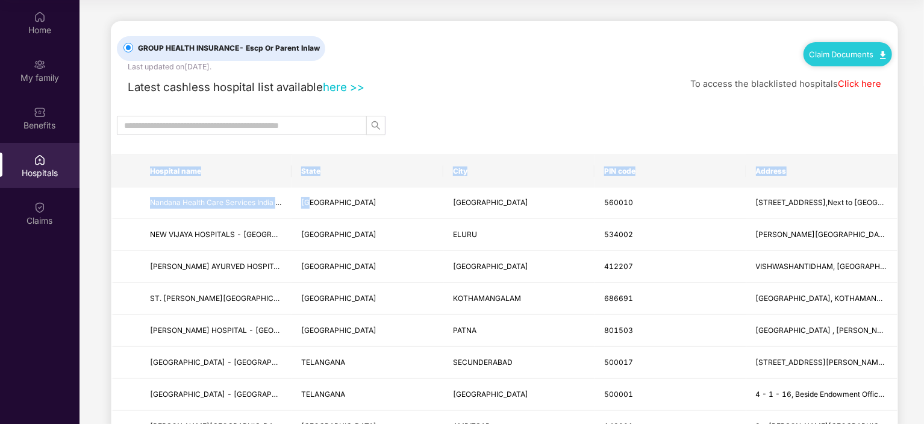
drag, startPoint x: 313, startPoint y: 212, endPoint x: 130, endPoint y: 164, distance: 188.6
click at [38, 211] on img at bounding box center [40, 207] width 12 height 12
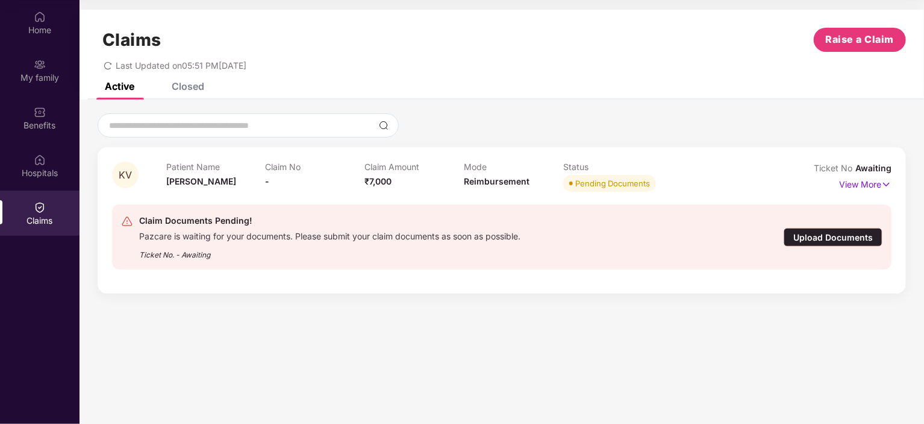
click at [130, 176] on span "KV" at bounding box center [125, 175] width 13 height 10
click at [872, 168] on span "Awaiting" at bounding box center [873, 168] width 36 height 10
click at [863, 187] on p "View More" at bounding box center [865, 183] width 52 height 16
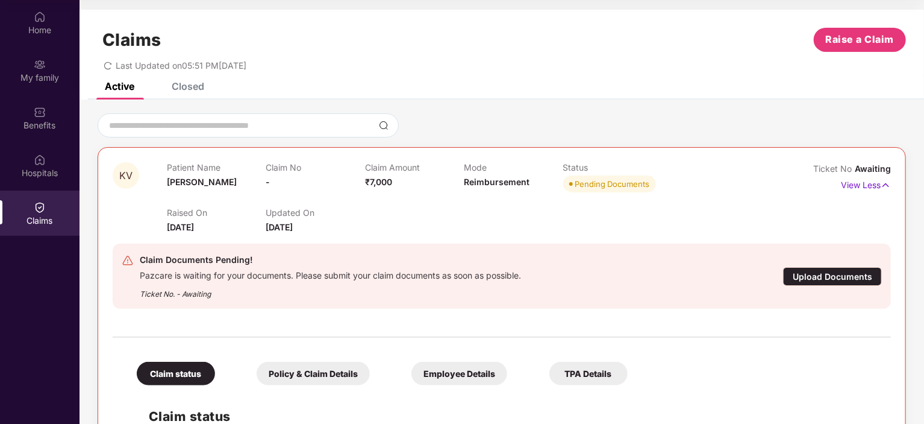
click at [193, 90] on div "Closed" at bounding box center [188, 86] width 33 height 12
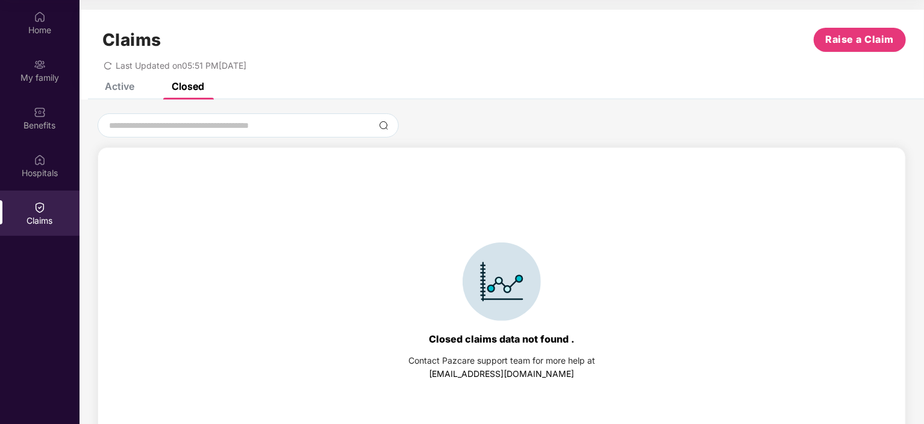
click at [122, 84] on div "Active" at bounding box center [120, 86] width 30 height 12
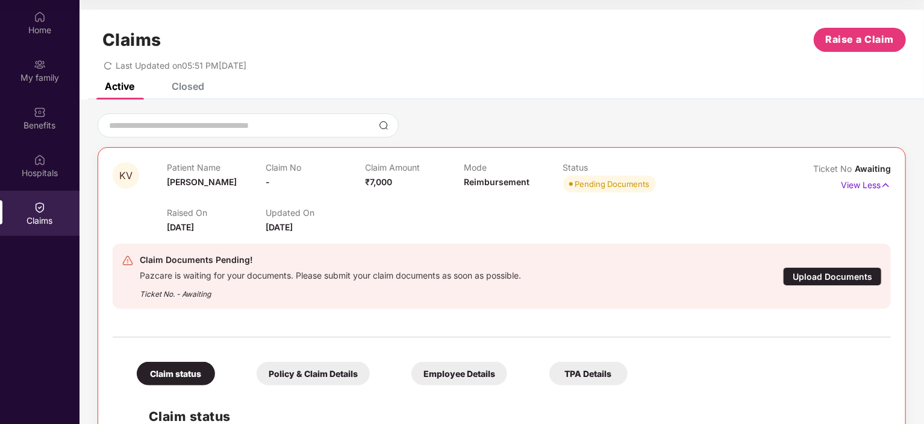
click at [37, 205] on img at bounding box center [40, 207] width 12 height 12
click at [172, 128] on input at bounding box center [241, 125] width 266 height 13
click at [48, 75] on div "My family" at bounding box center [40, 78] width 80 height 12
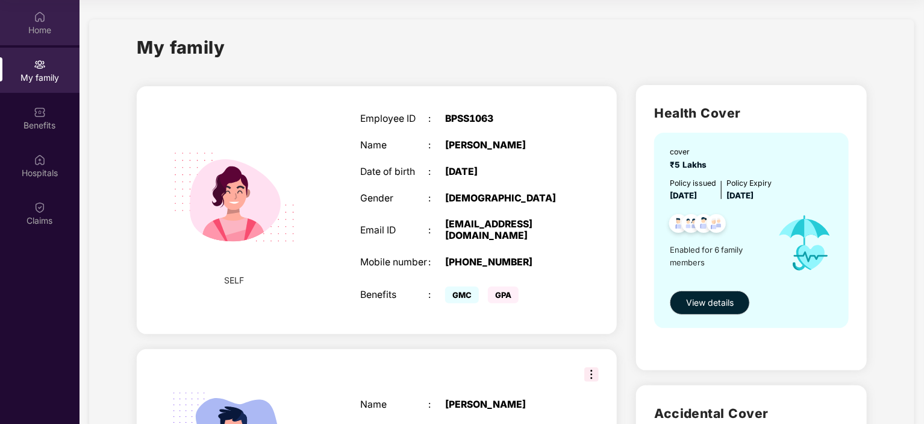
click at [48, 20] on div "Home" at bounding box center [40, 22] width 80 height 45
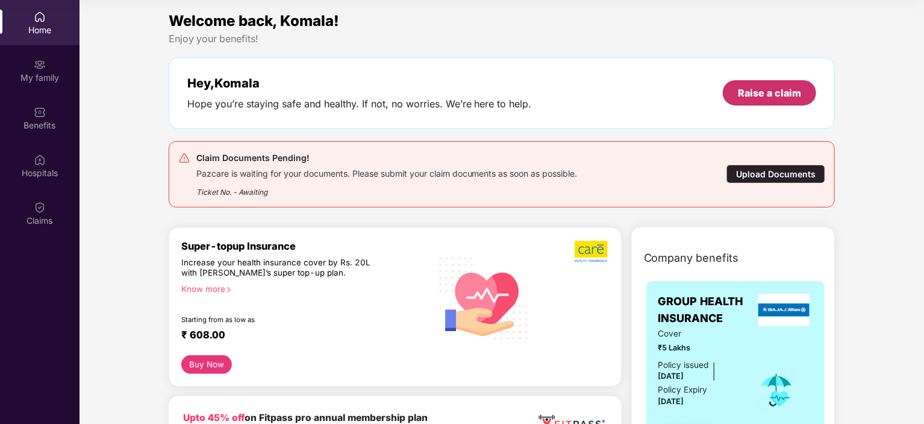
click at [785, 93] on div "Raise a claim" at bounding box center [769, 92] width 63 height 13
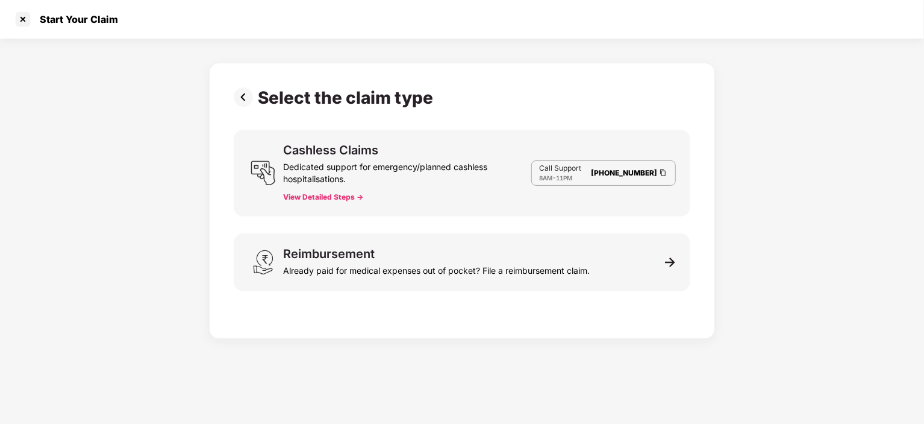
scroll to position [29, 0]
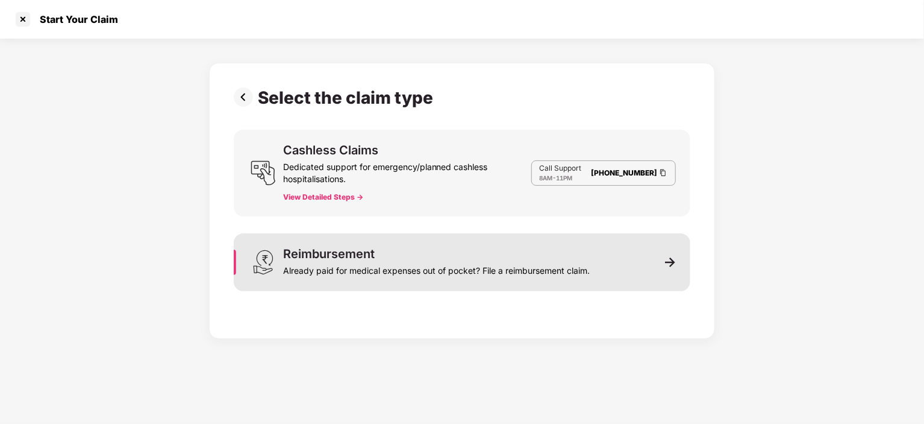
click at [316, 262] on div "Already paid for medical expenses out of pocket? File a reimbursement claim." at bounding box center [436, 268] width 307 height 17
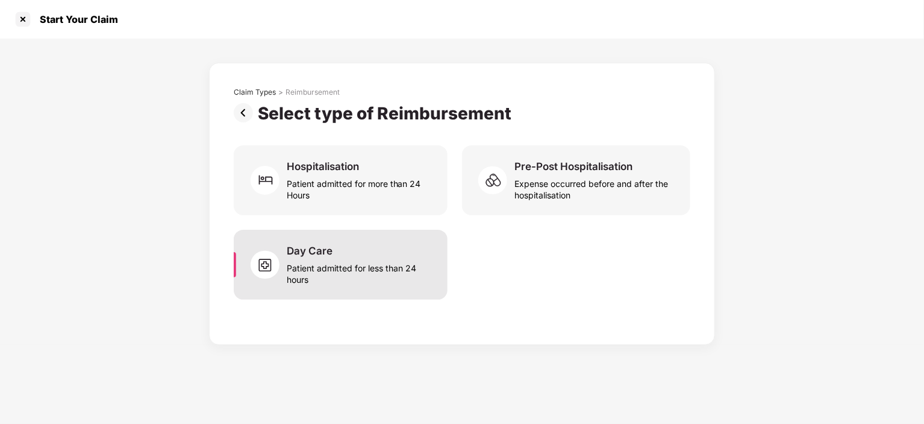
click at [326, 267] on div "Patient admitted for less than 24 hours" at bounding box center [360, 271] width 146 height 28
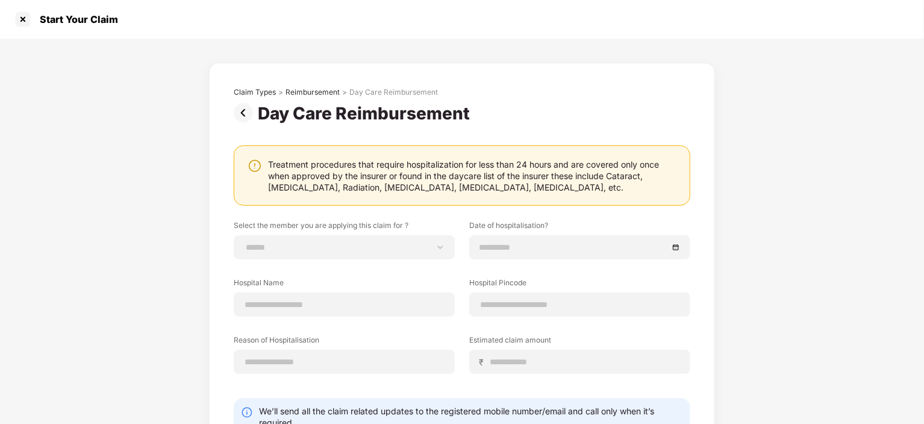
scroll to position [84, 0]
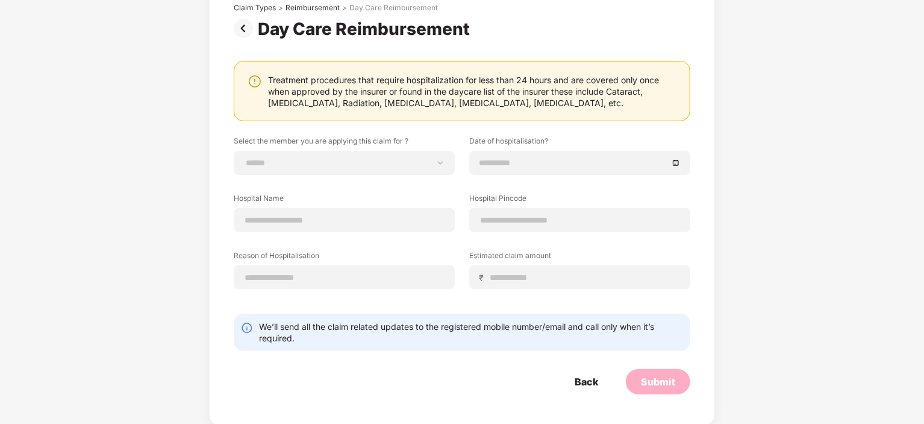
click at [357, 322] on div "We’ll send all the claim related updates to the registered mobile number/email …" at bounding box center [471, 331] width 424 height 23
click at [581, 376] on div "Back" at bounding box center [586, 381] width 23 height 13
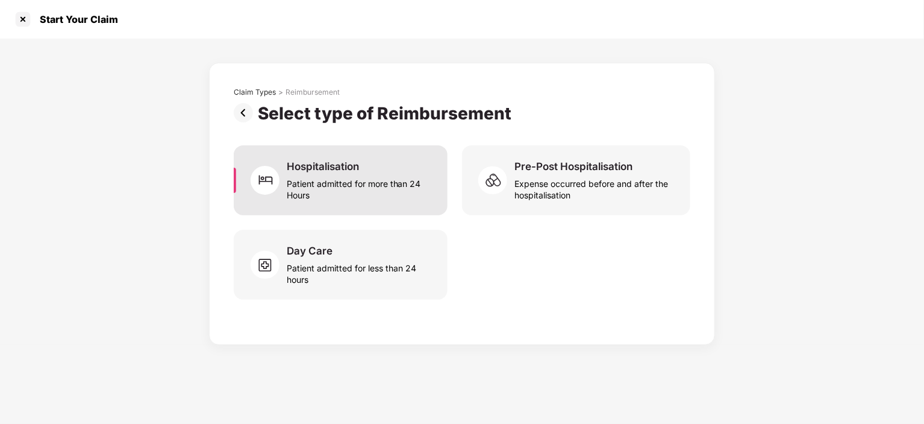
click at [325, 185] on div "Patient admitted for more than 24 Hours" at bounding box center [360, 187] width 146 height 28
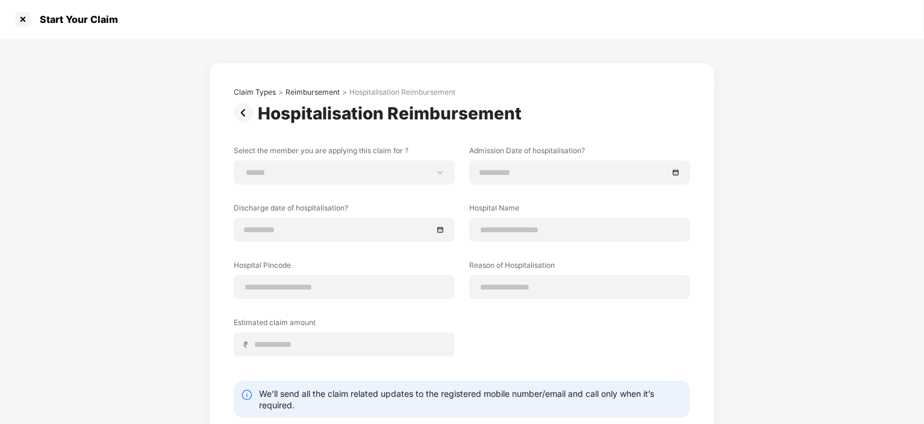
click at [243, 113] on img at bounding box center [246, 112] width 24 height 19
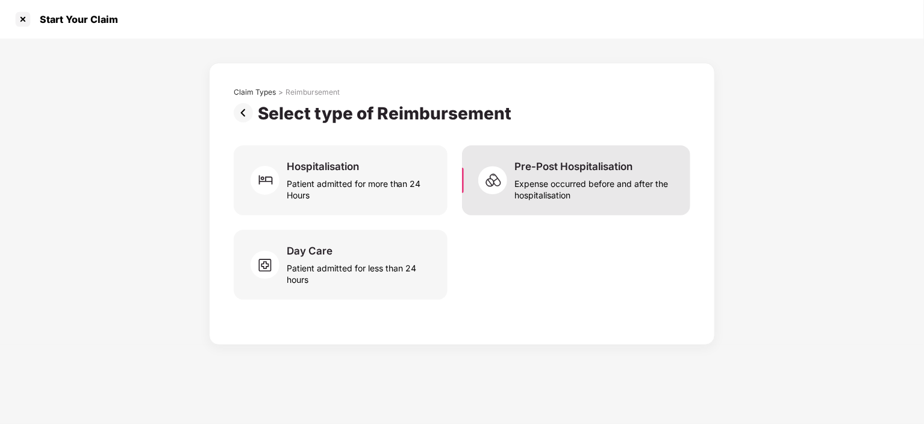
click at [586, 186] on div "Expense occurred before and after the hospitalisation" at bounding box center [594, 187] width 161 height 28
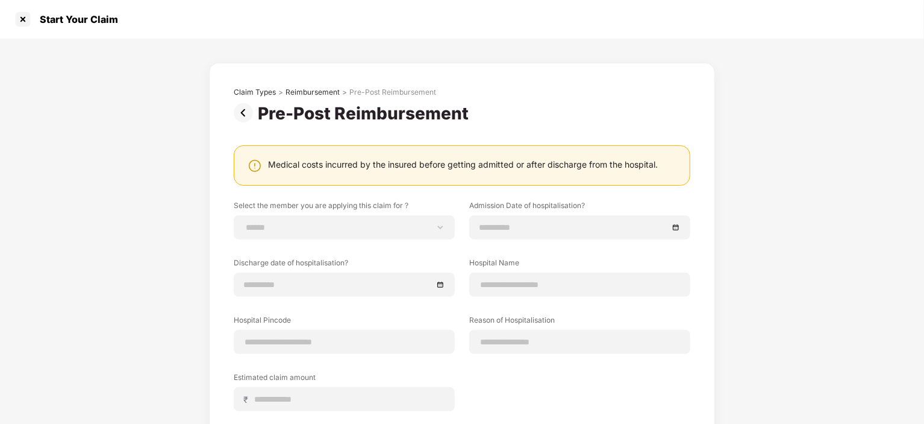
click at [237, 112] on img at bounding box center [246, 112] width 24 height 19
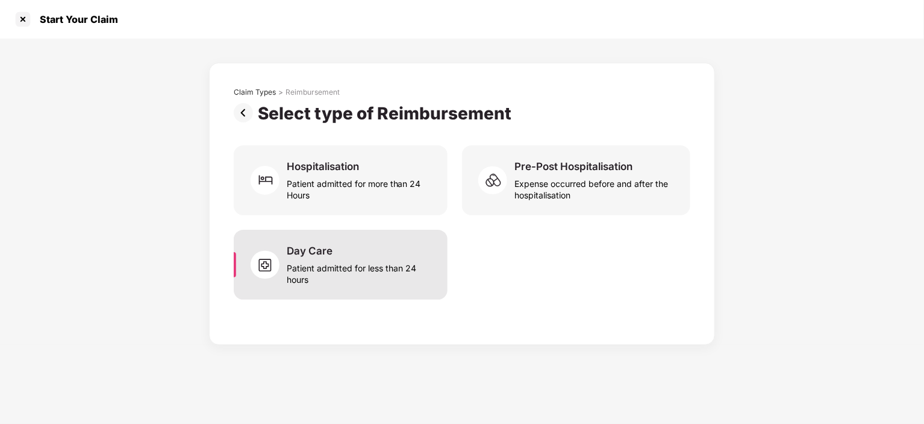
click at [273, 260] on img at bounding box center [269, 264] width 36 height 36
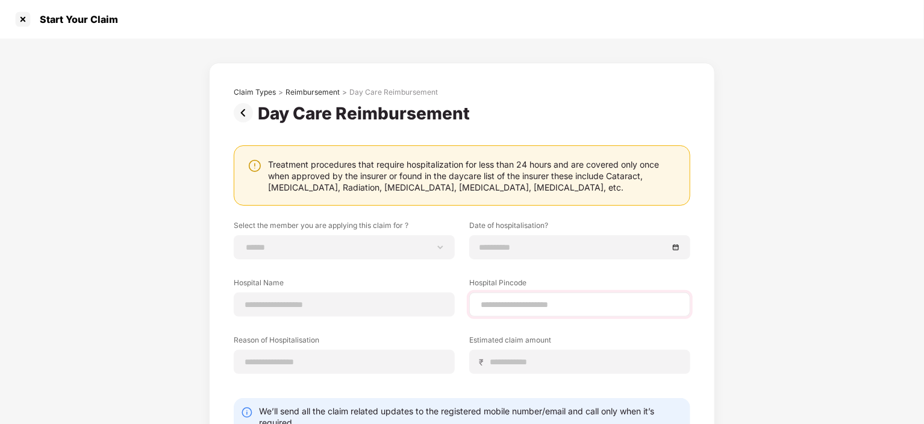
scroll to position [84, 0]
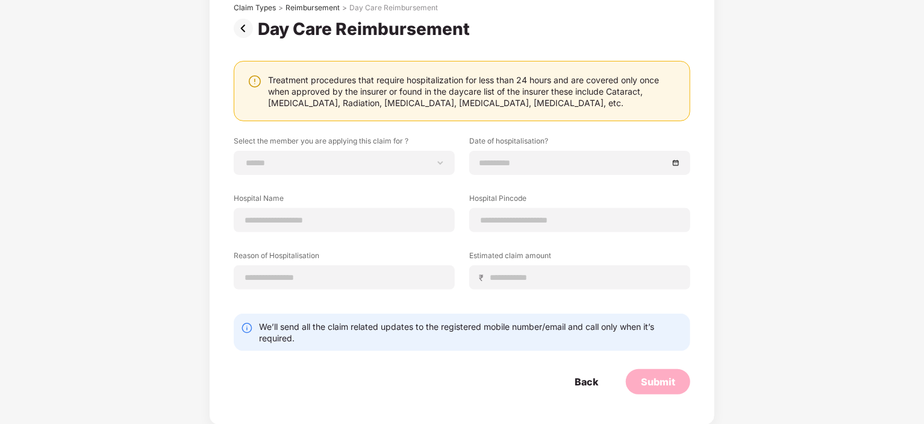
click at [547, 325] on div "We’ll send all the claim related updates to the registered mobile number/email …" at bounding box center [471, 331] width 424 height 23
click at [677, 165] on div at bounding box center [580, 162] width 201 height 13
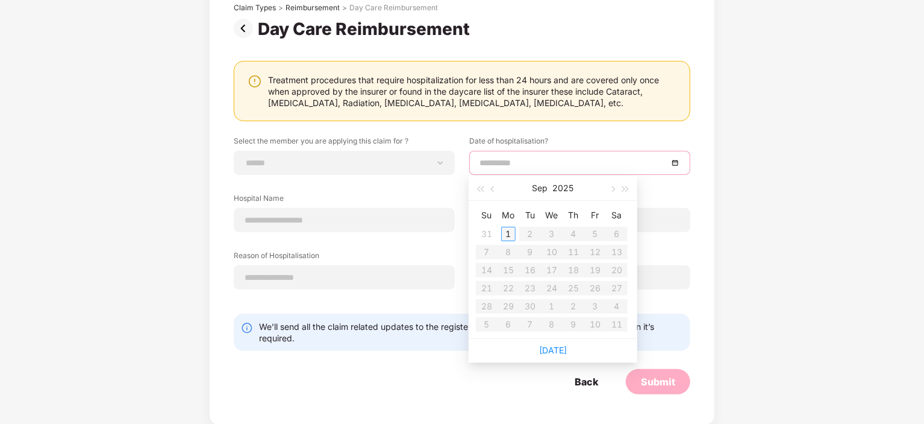
click at [508, 228] on div "1" at bounding box center [508, 234] width 14 height 14
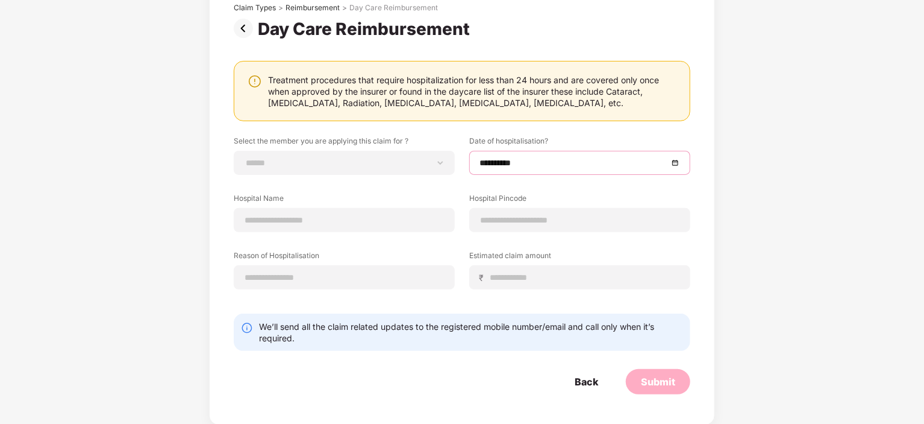
click at [502, 154] on div "**********" at bounding box center [579, 163] width 221 height 24
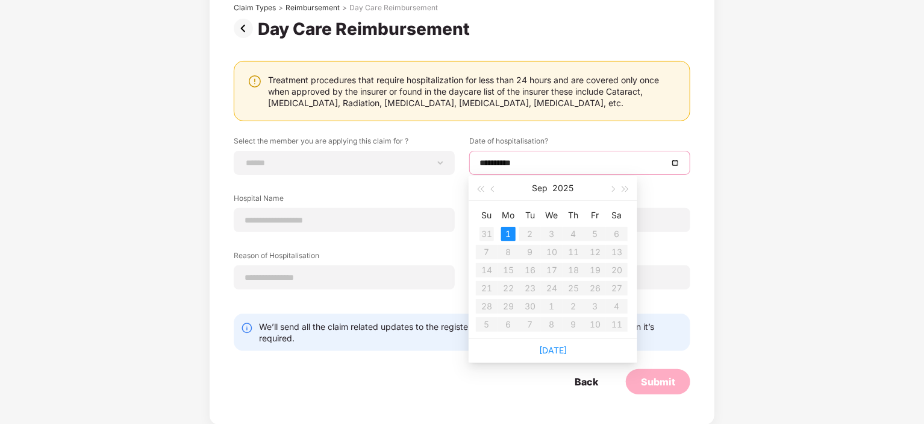
type input "**********"
click at [489, 235] on div "31" at bounding box center [487, 234] width 14 height 14
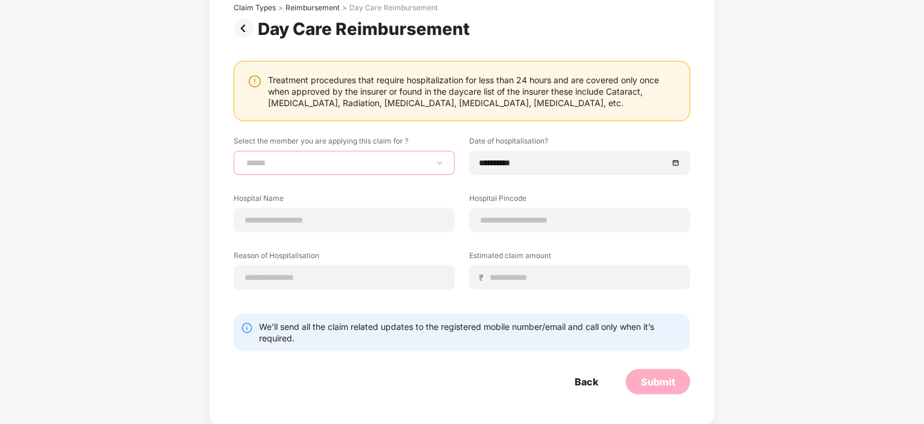
click at [339, 164] on select "**********" at bounding box center [344, 163] width 201 height 10
select select "**********"
click at [244, 158] on select "**********" at bounding box center [344, 163] width 201 height 10
click at [376, 317] on div "We’ll send all the claim related updates to the registered mobile number/email …" at bounding box center [462, 331] width 457 height 37
click at [347, 318] on div "We’ll send all the claim related updates to the registered mobile number/email …" at bounding box center [462, 331] width 457 height 37
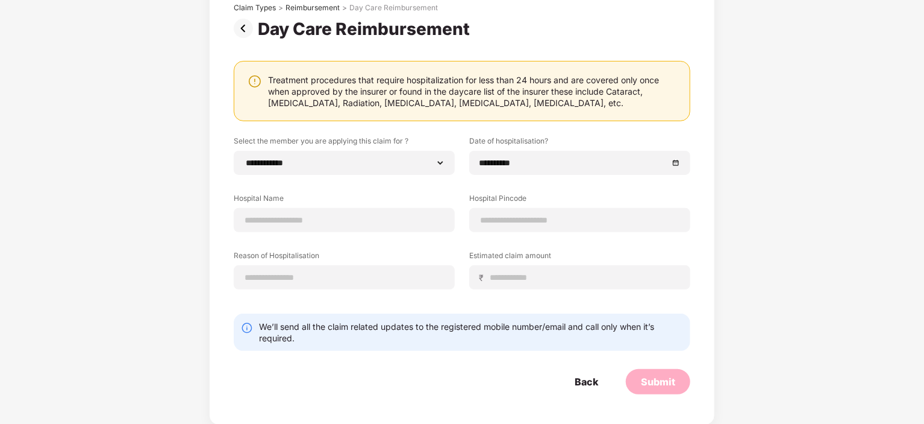
click at [368, 369] on div "Back Submit" at bounding box center [462, 381] width 457 height 25
click at [582, 385] on div "Back" at bounding box center [586, 381] width 23 height 13
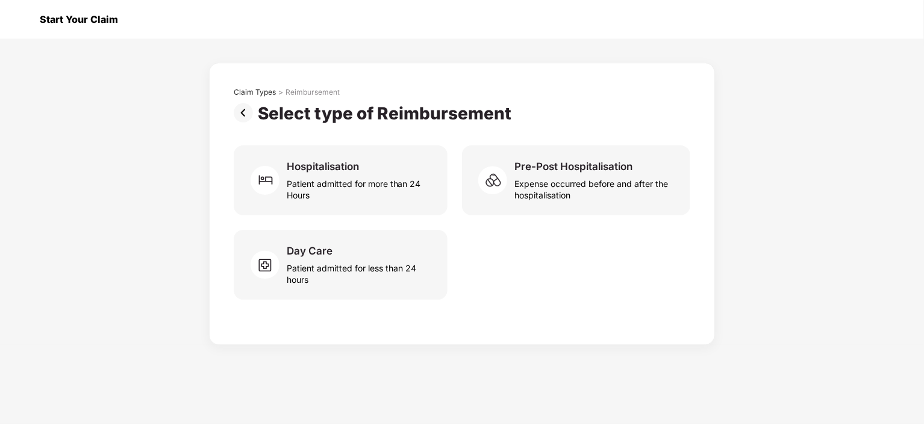
click at [24, 21] on div at bounding box center [22, 19] width 19 height 19
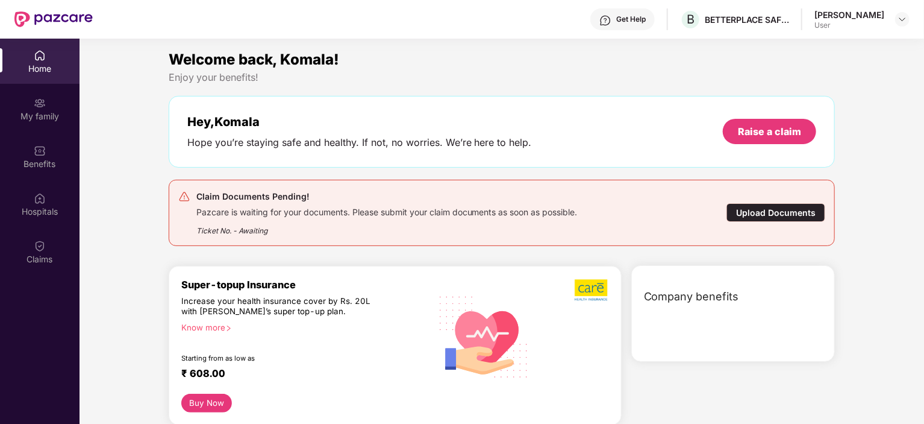
scroll to position [67, 0]
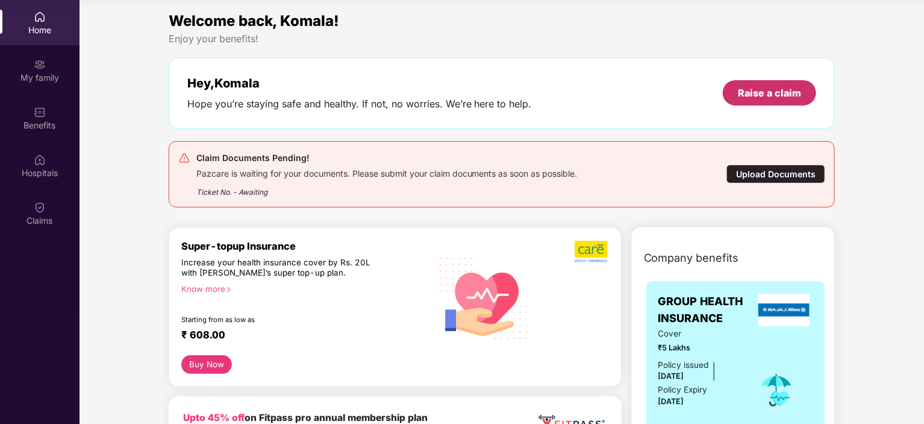
click at [751, 93] on div "Raise a claim" at bounding box center [769, 92] width 63 height 13
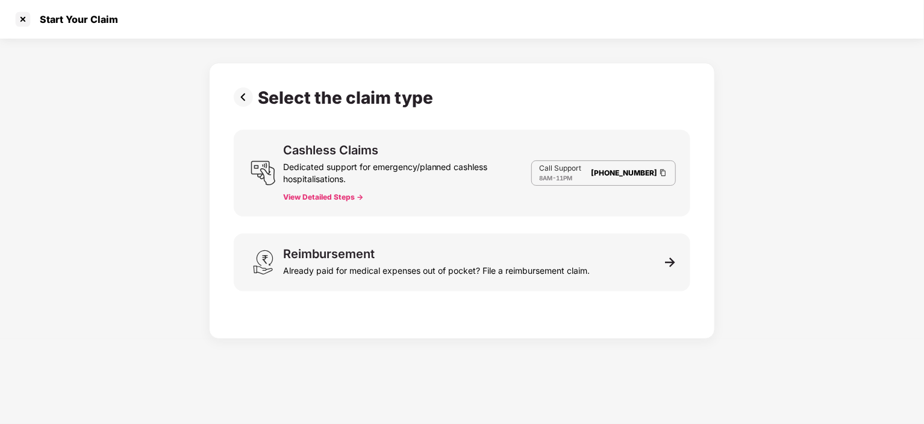
scroll to position [29, 0]
click at [305, 198] on button "View Detailed Steps ->" at bounding box center [323, 197] width 80 height 10
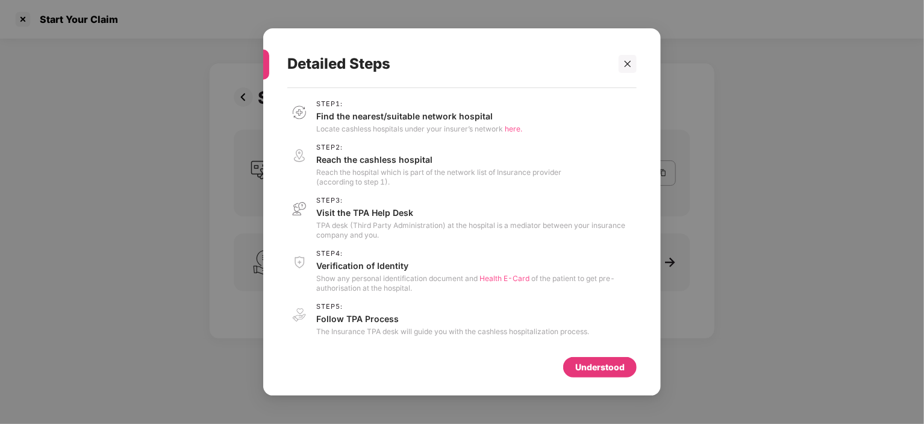
click at [602, 364] on div "Understood" at bounding box center [599, 366] width 49 height 13
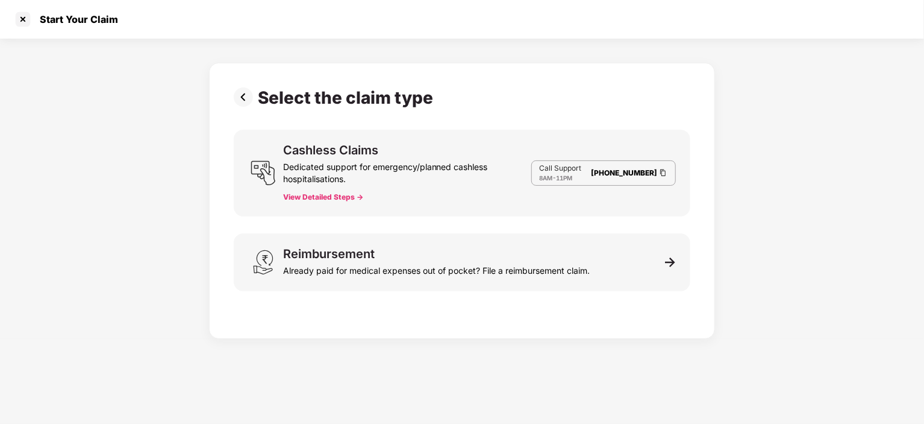
click at [330, 198] on button "View Detailed Steps ->" at bounding box center [323, 197] width 80 height 10
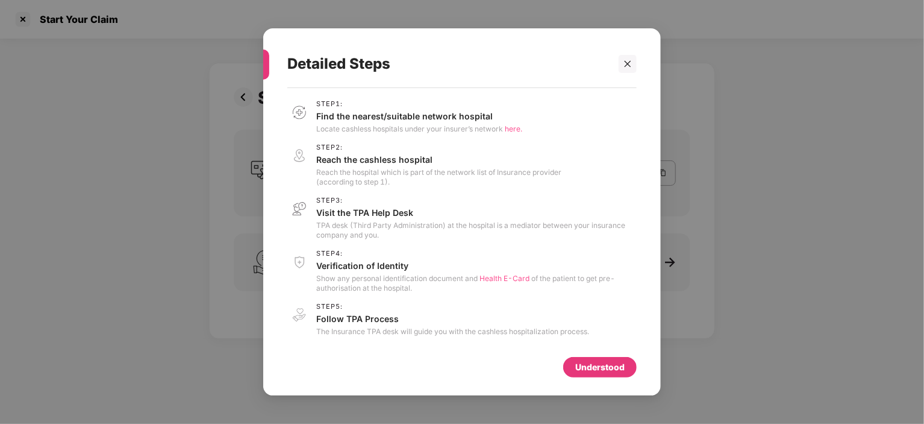
click at [571, 360] on div "Understood" at bounding box center [599, 367] width 73 height 20
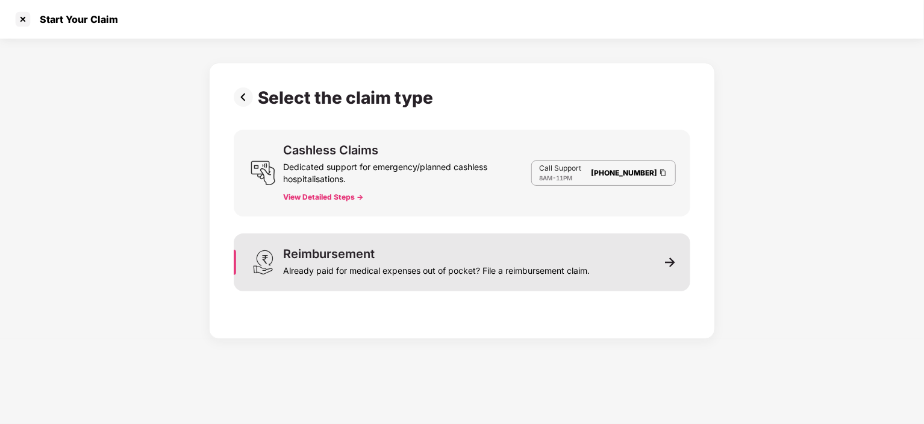
click at [327, 264] on div "Already paid for medical expenses out of pocket? File a reimbursement claim." at bounding box center [436, 268] width 307 height 17
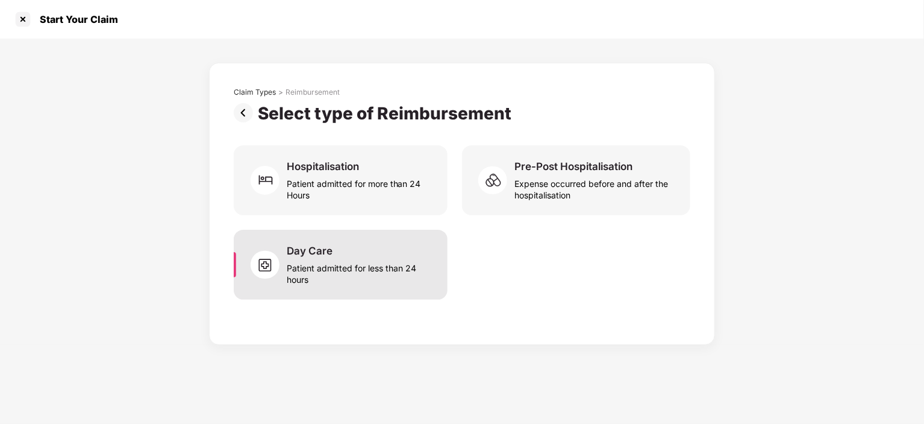
click at [319, 260] on div "Patient admitted for less than 24 hours" at bounding box center [360, 271] width 146 height 28
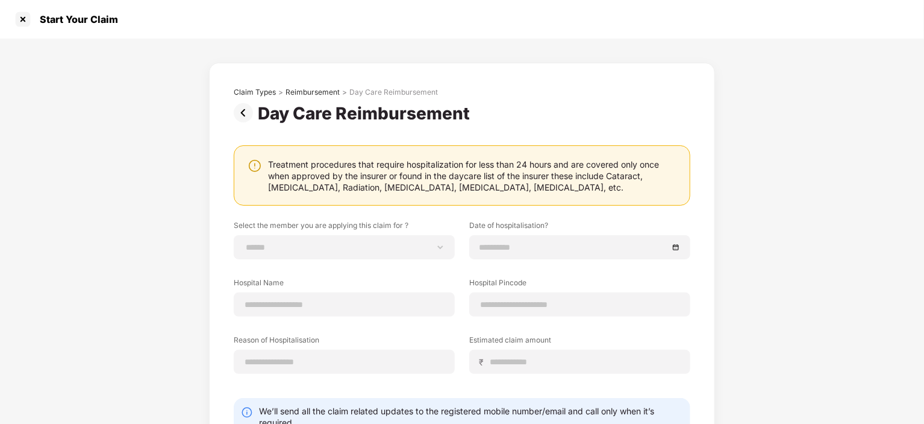
scroll to position [84, 0]
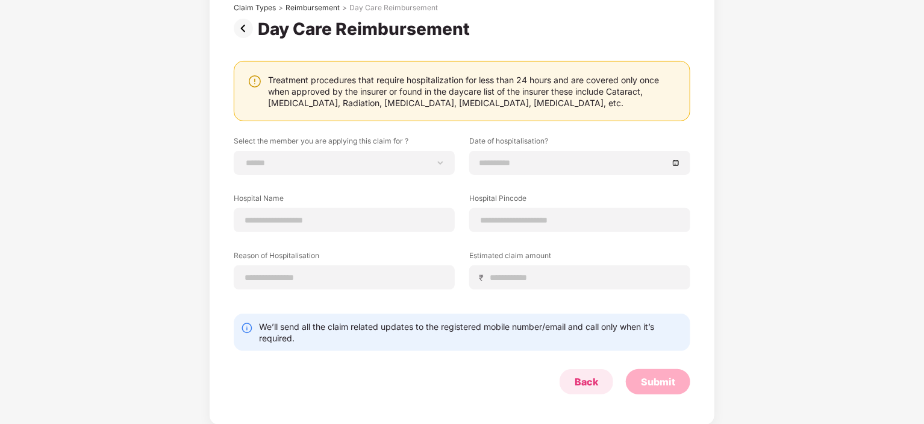
click at [589, 375] on div "Back" at bounding box center [586, 381] width 23 height 13
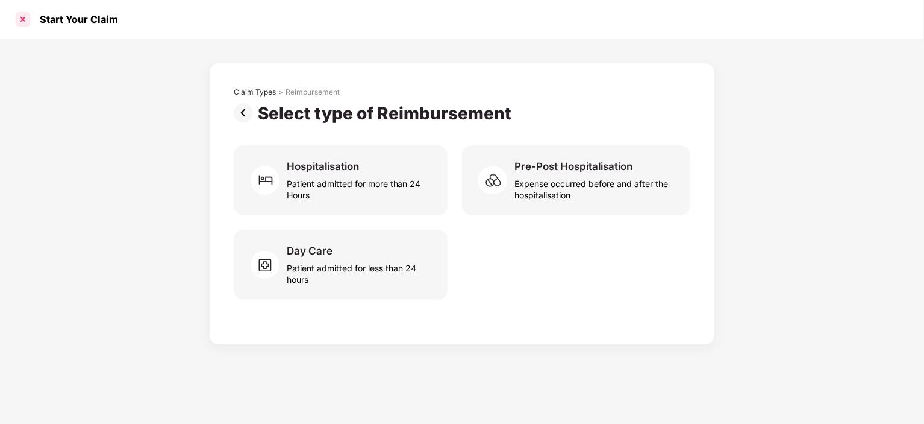
click at [29, 17] on div at bounding box center [22, 19] width 19 height 19
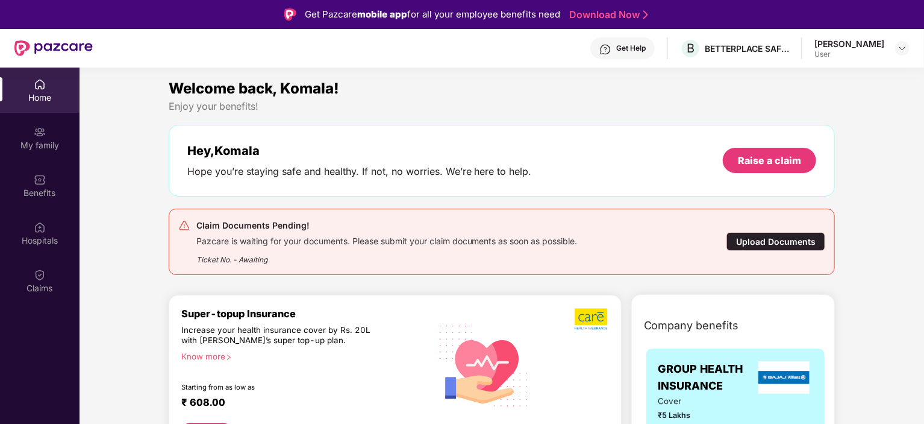
click at [847, 51] on div "User" at bounding box center [849, 54] width 70 height 10
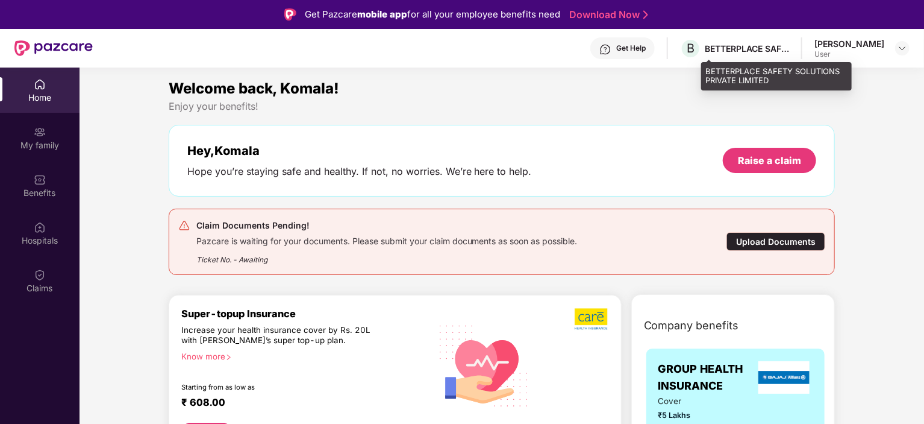
click at [789, 49] on div "BETTERPLACE SAFETY SOLUTIONS PRIVATE LIMITED" at bounding box center [747, 48] width 84 height 11
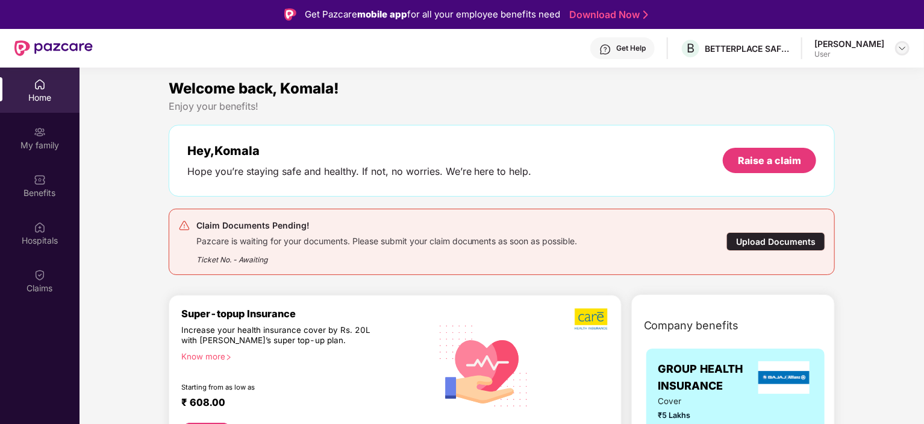
click at [901, 46] on img at bounding box center [903, 48] width 10 height 10
click at [802, 73] on div "Logout" at bounding box center [846, 76] width 157 height 23
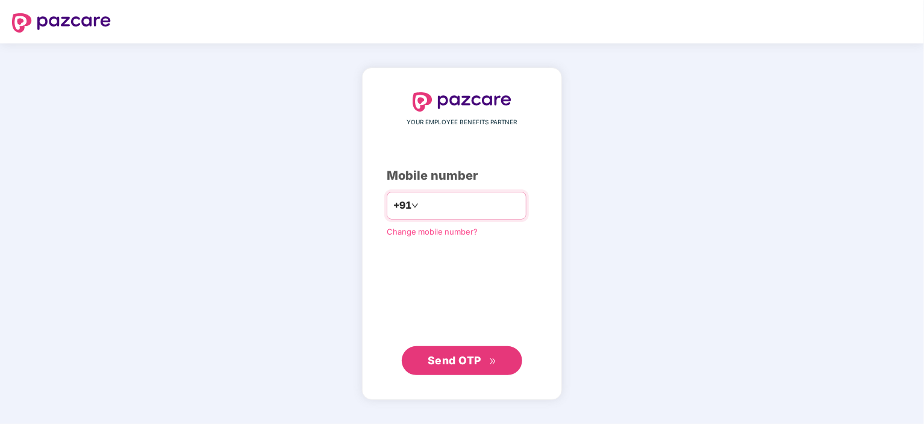
click at [431, 206] on input "number" at bounding box center [470, 205] width 99 height 19
drag, startPoint x: 410, startPoint y: 204, endPoint x: 516, endPoint y: 217, distance: 106.9
click at [516, 217] on div "**********" at bounding box center [457, 206] width 140 height 28
click at [421, 207] on input "**********" at bounding box center [470, 205] width 99 height 19
drag, startPoint x: 411, startPoint y: 205, endPoint x: 503, endPoint y: 209, distance: 91.7
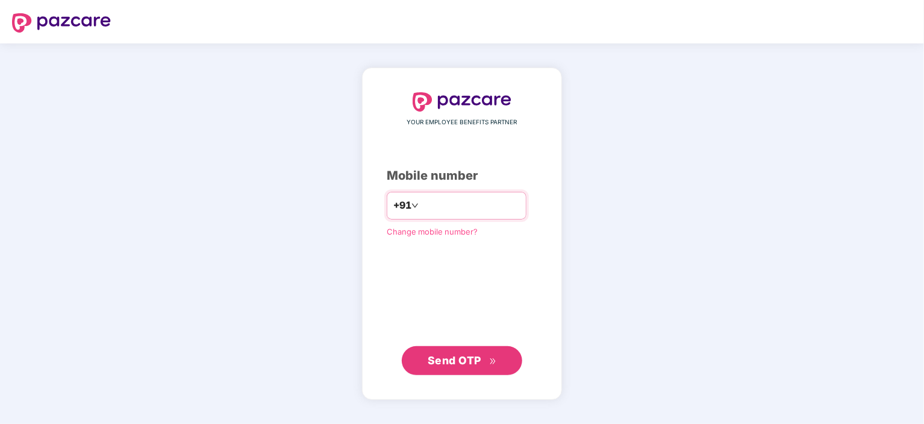
click at [503, 209] on input "**********" at bounding box center [470, 205] width 99 height 19
click at [437, 199] on input "**********" at bounding box center [470, 205] width 99 height 19
click at [421, 206] on input "**********" at bounding box center [470, 205] width 99 height 19
type input "*"
type input "**********"
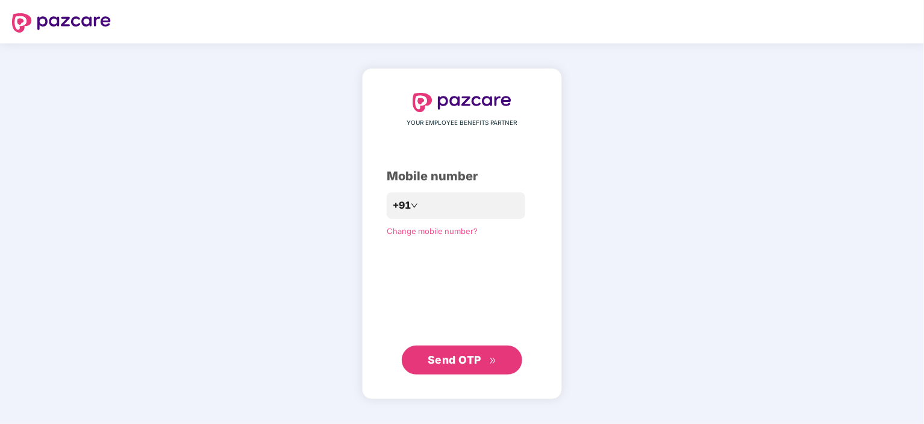
click at [448, 355] on span "Send OTP" at bounding box center [455, 359] width 54 height 13
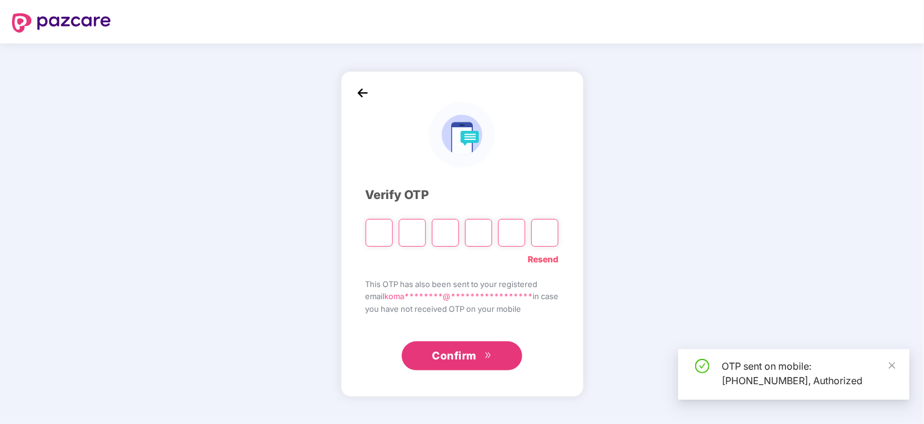
click at [447, 351] on span "Confirm" at bounding box center [454, 355] width 45 height 17
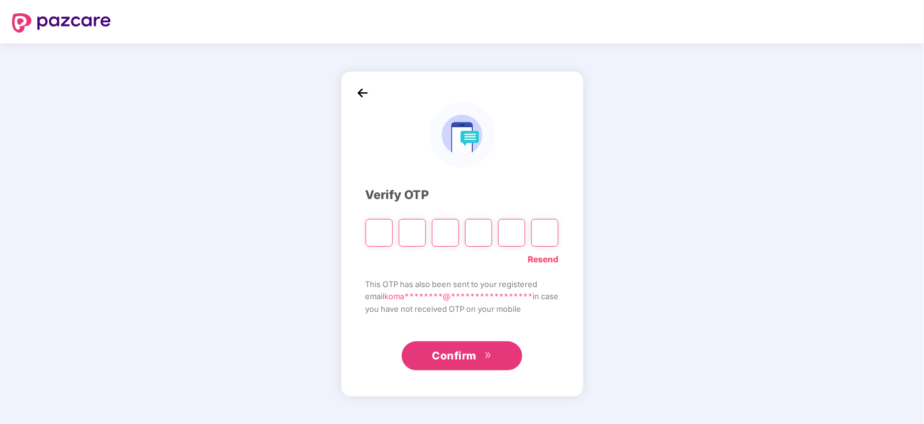
click at [376, 238] on input "Please enter verification code. Digit 1" at bounding box center [379, 233] width 27 height 28
paste input "*"
type input "*"
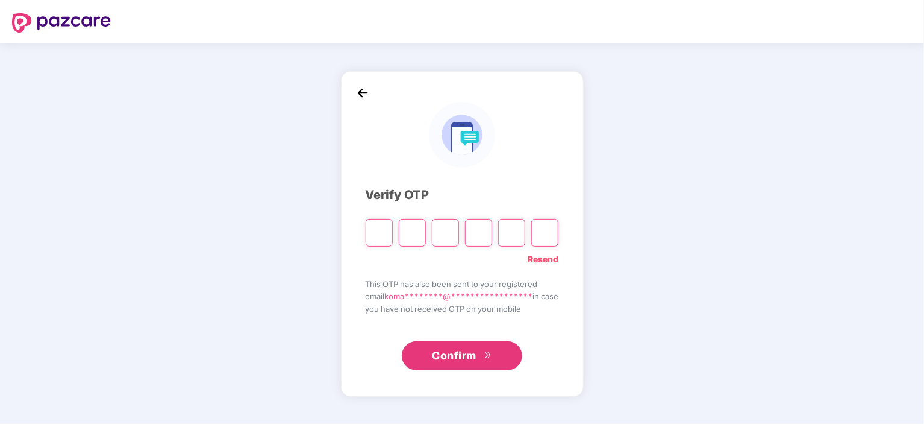
type input "*"
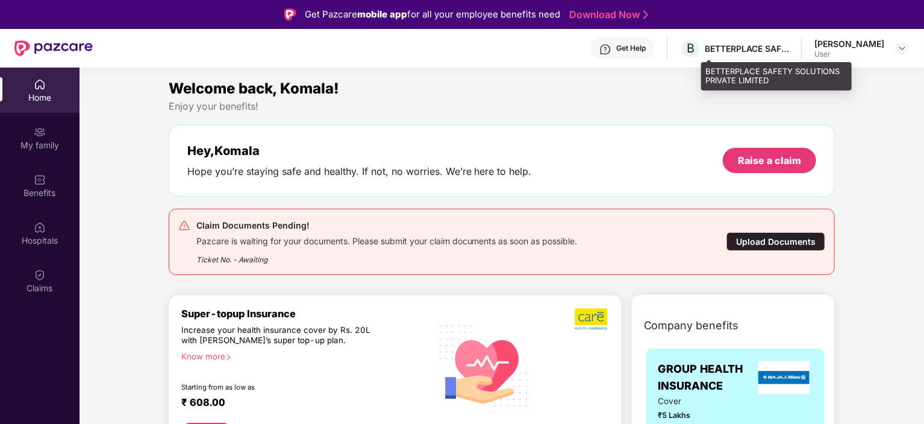
click at [746, 52] on div "BETTERPLACE SAFETY SOLUTIONS PRIVATE LIMITED" at bounding box center [747, 48] width 84 height 11
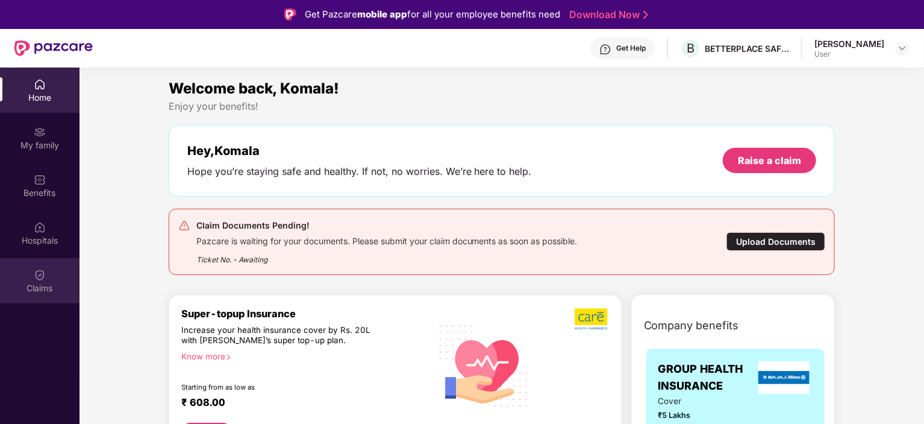
click at [38, 276] on img at bounding box center [40, 275] width 12 height 12
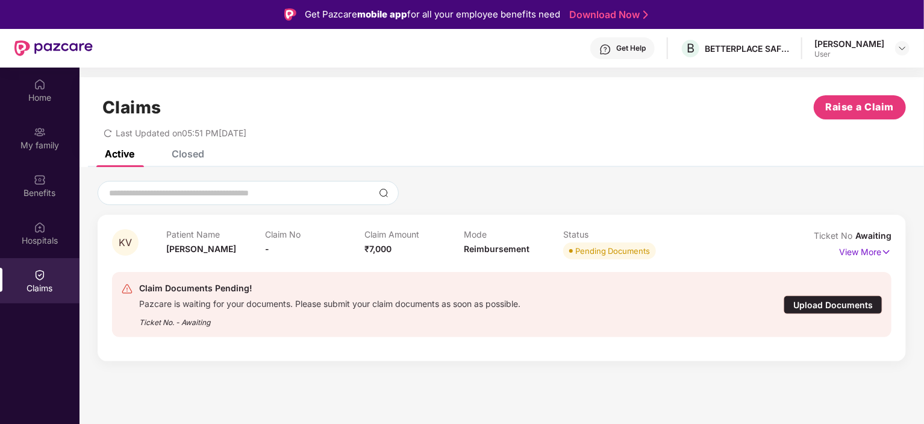
click at [808, 310] on div "Upload Documents" at bounding box center [833, 304] width 99 height 19
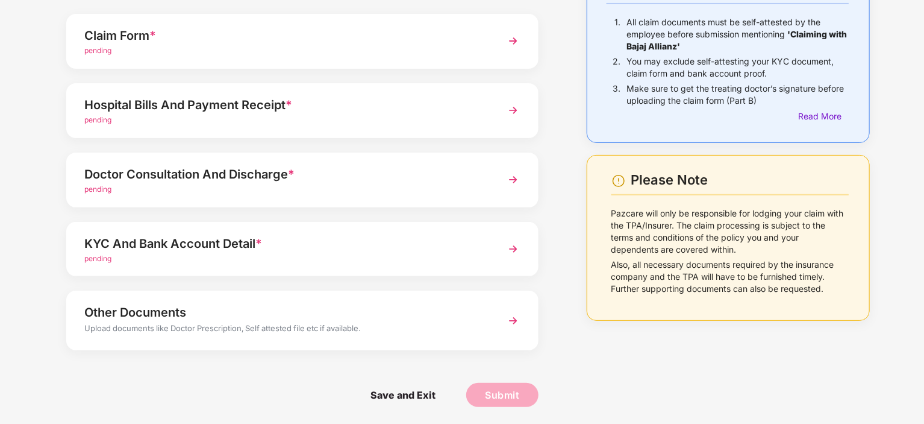
scroll to position [29, 0]
click at [104, 252] on div "pending" at bounding box center [283, 257] width 399 height 11
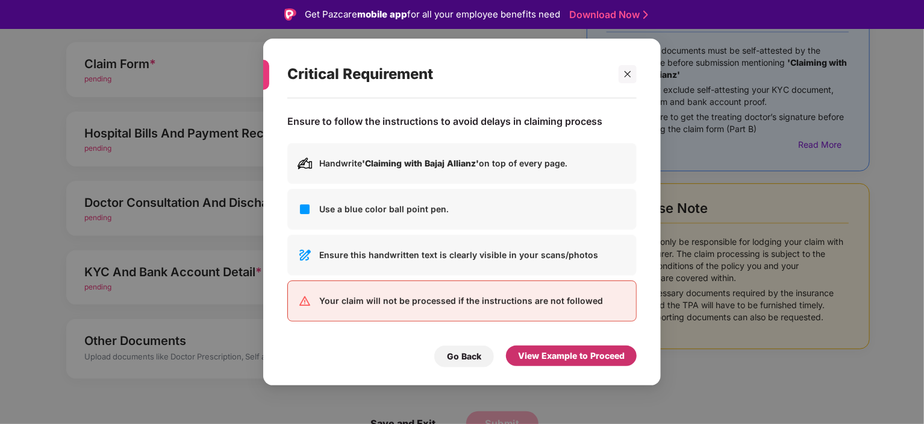
click at [564, 358] on div "View Example to Proceed" at bounding box center [571, 355] width 107 height 13
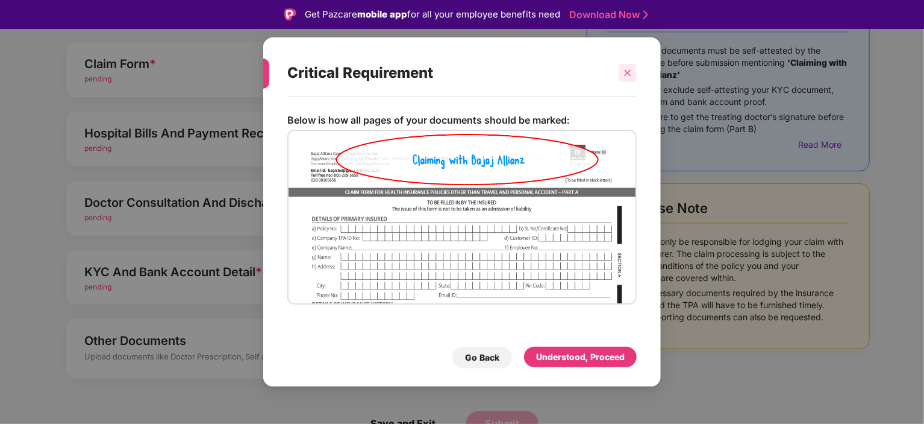
click at [630, 72] on icon "close" at bounding box center [628, 73] width 8 height 8
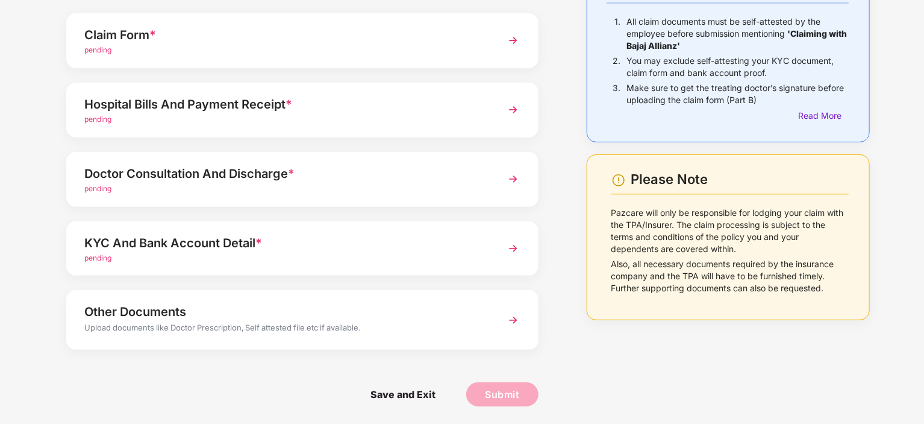
scroll to position [31, 0]
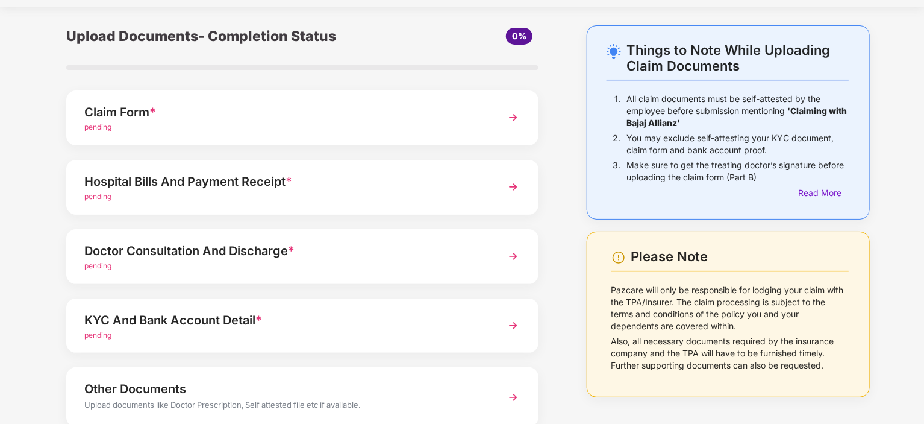
click at [511, 120] on img at bounding box center [513, 118] width 22 height 22
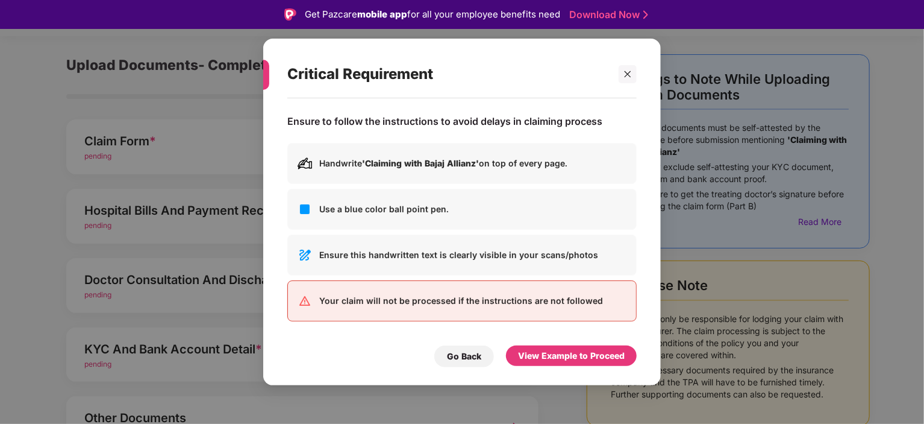
scroll to position [29, 0]
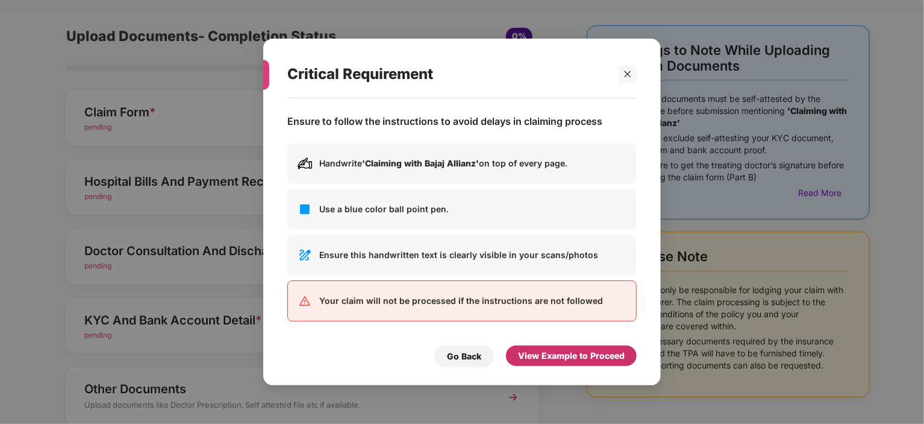
click at [536, 358] on div "View Example to Proceed" at bounding box center [571, 355] width 107 height 13
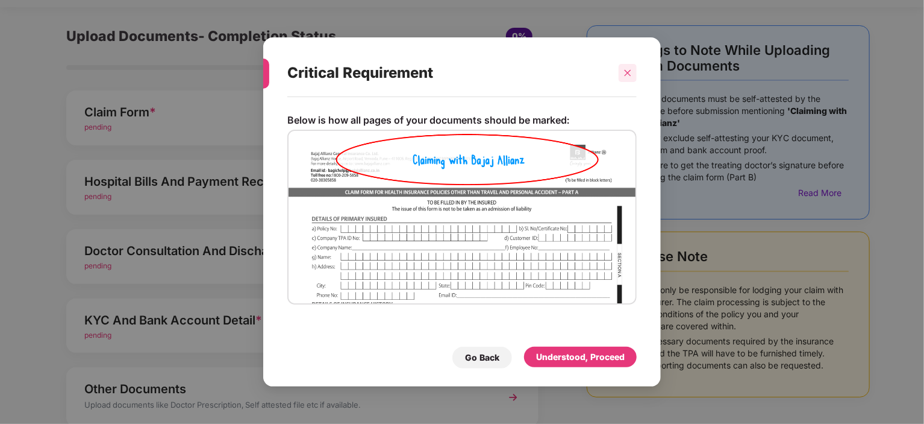
click at [627, 66] on div at bounding box center [628, 73] width 18 height 18
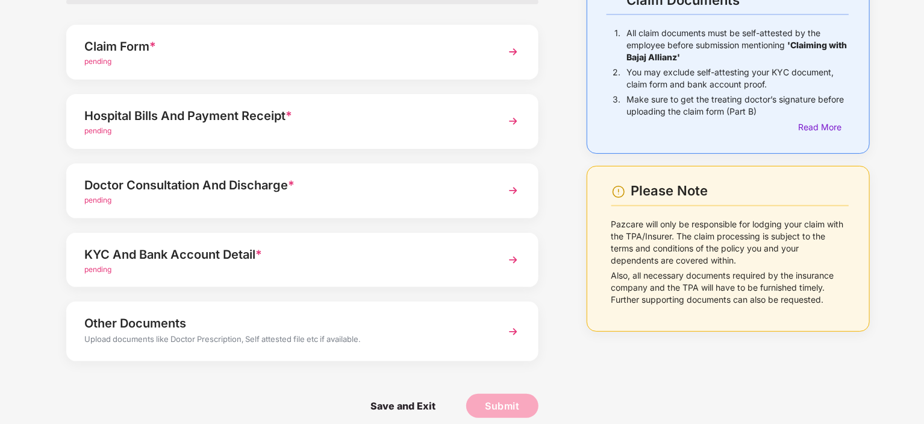
scroll to position [0, 0]
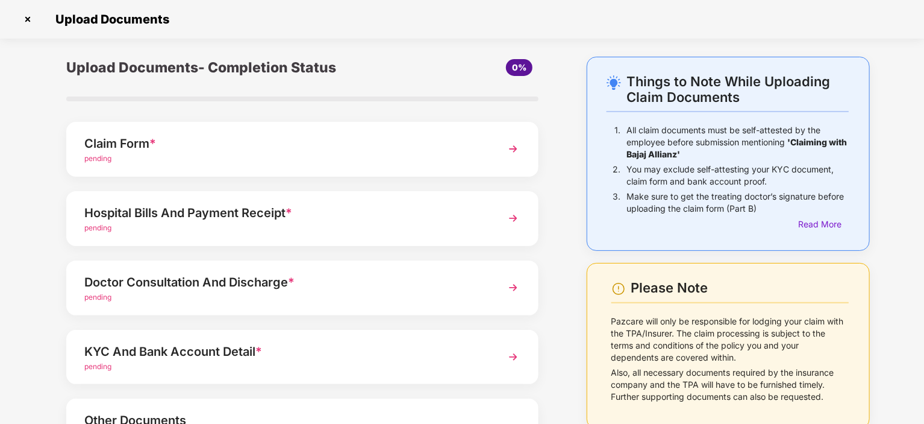
click at [29, 22] on img at bounding box center [27, 19] width 19 height 19
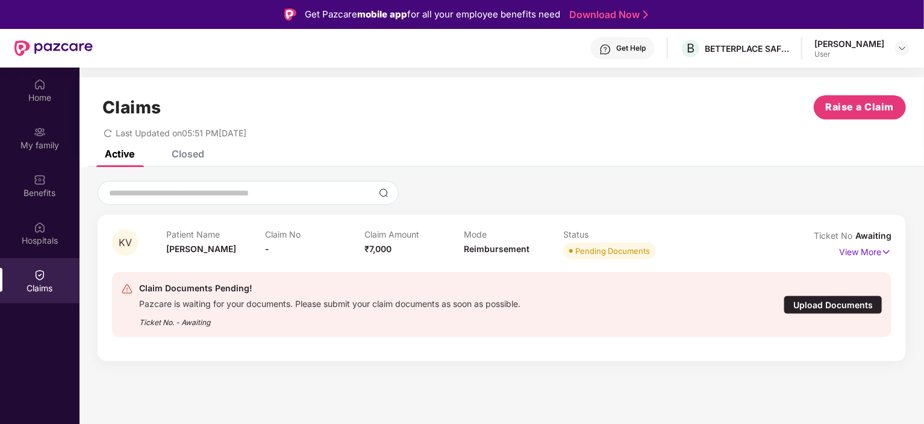
click at [646, 46] on div "Get Help" at bounding box center [631, 48] width 30 height 10
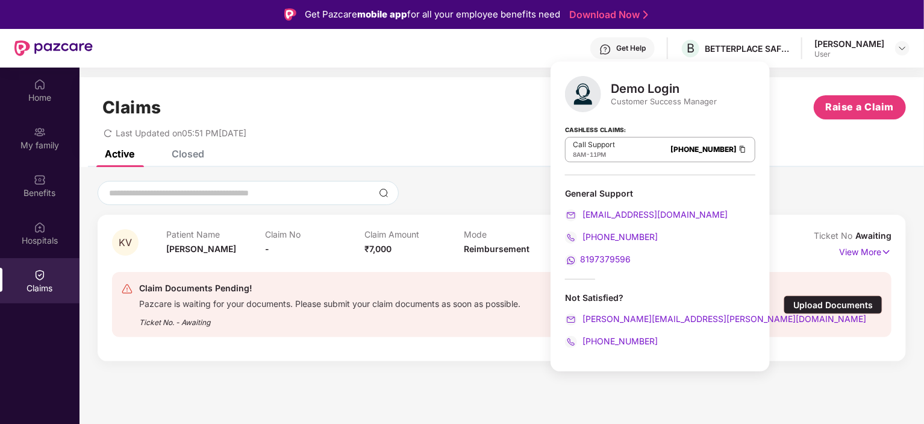
click at [596, 260] on span "8197379596" at bounding box center [605, 259] width 51 height 10
